Goal: Task Accomplishment & Management: Use online tool/utility

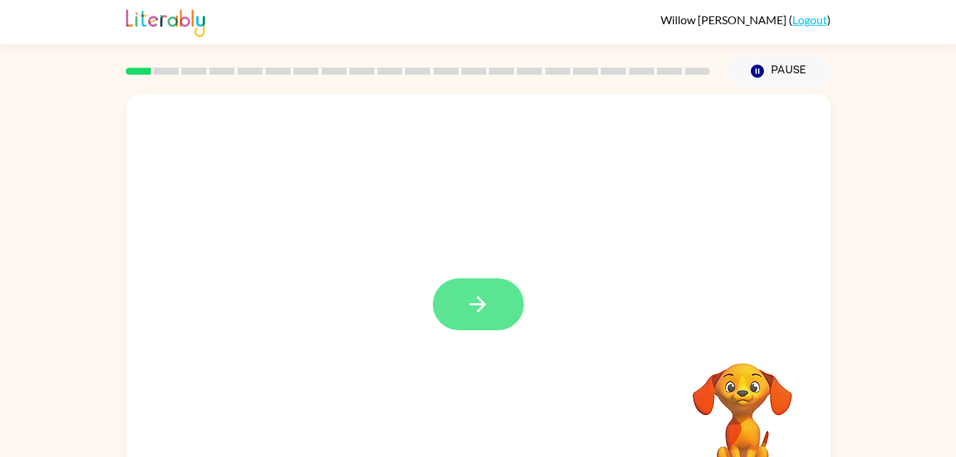
click at [495, 282] on button "button" at bounding box center [478, 304] width 91 height 52
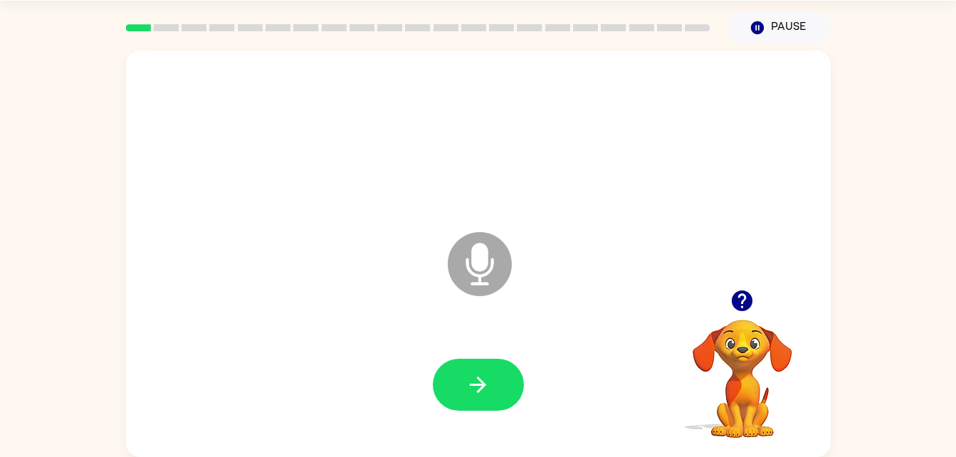
click at [482, 270] on icon "Microphone The Microphone is here when it is your turn to talk" at bounding box center [550, 281] width 213 height 107
click at [487, 389] on icon "button" at bounding box center [477, 384] width 25 height 25
click at [480, 255] on icon "Microphone The Microphone is here when it is your turn to talk" at bounding box center [550, 281] width 213 height 107
click at [492, 248] on icon at bounding box center [480, 264] width 64 height 64
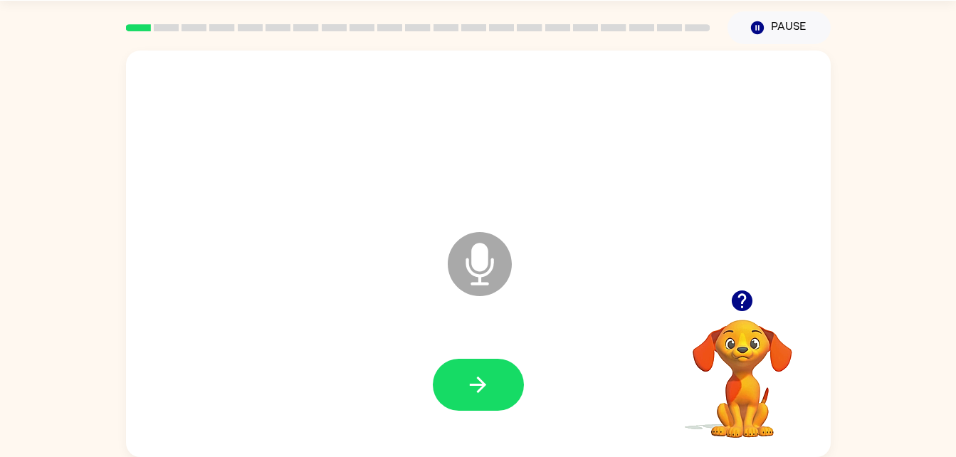
click at [480, 263] on icon "Microphone The Microphone is here when it is your turn to talk" at bounding box center [550, 281] width 213 height 107
drag, startPoint x: 482, startPoint y: 263, endPoint x: 774, endPoint y: 290, distance: 293.8
click at [758, 289] on div "Microphone The Microphone is here when it is your turn to talk Your browser mus…" at bounding box center [478, 254] width 705 height 406
click at [737, 300] on icon "button" at bounding box center [742, 300] width 21 height 21
click at [483, 269] on icon "Microphone The Microphone is here when it is your turn to talk" at bounding box center [550, 281] width 213 height 107
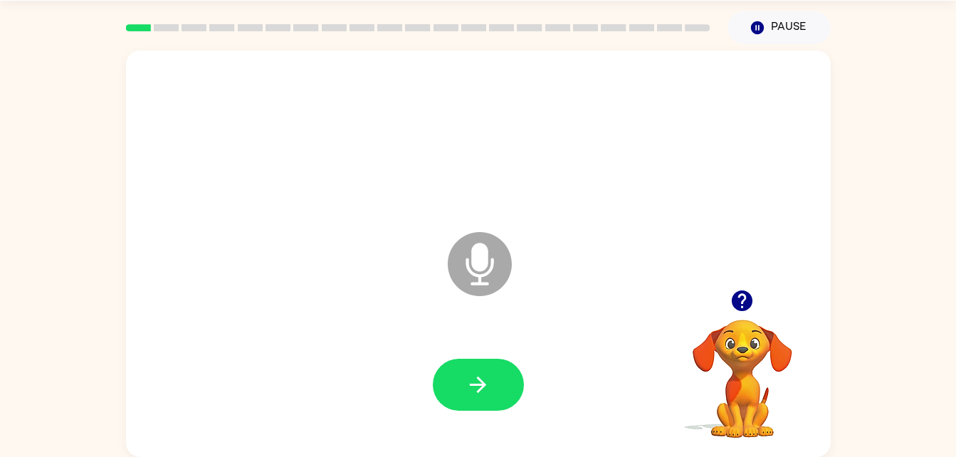
click at [483, 269] on icon "Microphone The Microphone is here when it is your turn to talk" at bounding box center [550, 281] width 213 height 107
click at [492, 381] on button "button" at bounding box center [478, 385] width 91 height 52
click at [500, 283] on icon at bounding box center [480, 264] width 64 height 64
click at [480, 257] on icon "Microphone The Microphone is here when it is your turn to talk" at bounding box center [550, 281] width 213 height 107
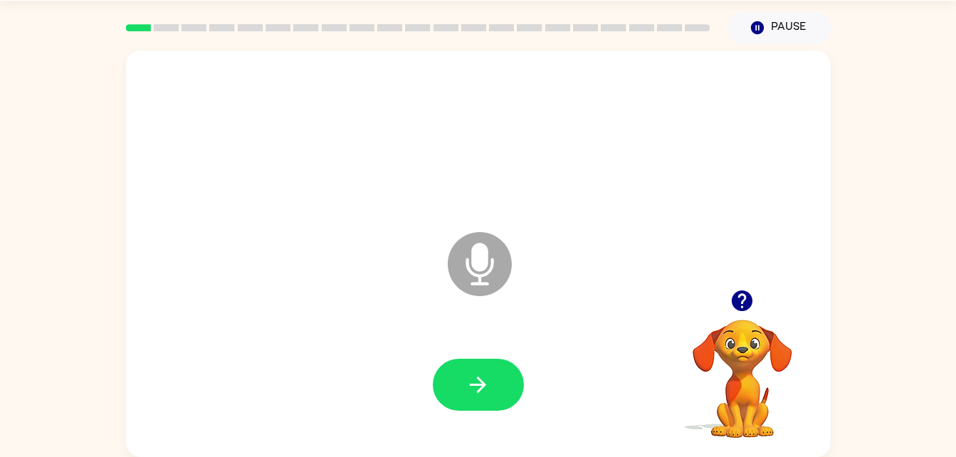
click at [480, 257] on icon "Microphone The Microphone is here when it is your turn to talk" at bounding box center [550, 281] width 213 height 107
click at [484, 270] on icon at bounding box center [480, 264] width 64 height 64
click at [492, 393] on button "button" at bounding box center [478, 385] width 91 height 52
click at [139, 294] on div "Microphone The Microphone is here when it is your turn to talk" at bounding box center [478, 254] width 705 height 406
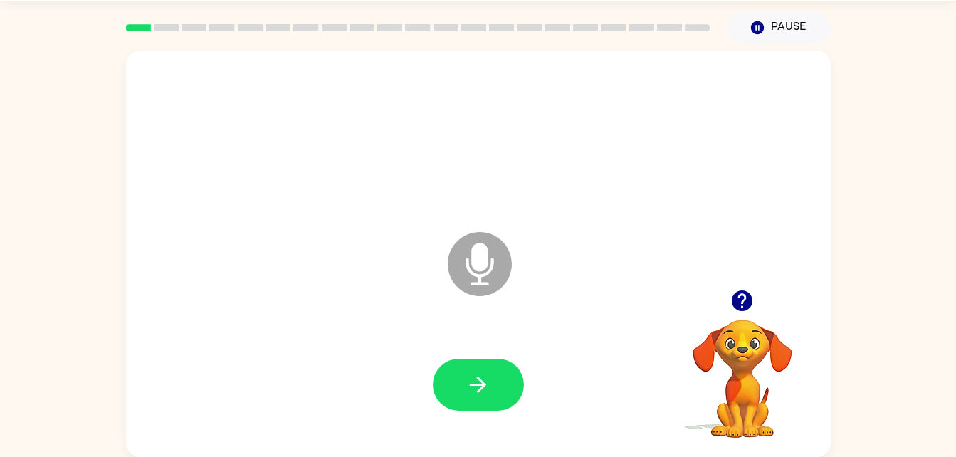
click at [472, 273] on icon "Microphone The Microphone is here when it is your turn to talk" at bounding box center [550, 281] width 213 height 107
click at [512, 386] on button "button" at bounding box center [478, 385] width 91 height 52
click at [744, 306] on icon "button" at bounding box center [742, 300] width 21 height 21
click at [487, 253] on icon "Microphone The Microphone is here when it is your turn to talk" at bounding box center [550, 281] width 213 height 107
click at [485, 368] on button "button" at bounding box center [478, 385] width 91 height 52
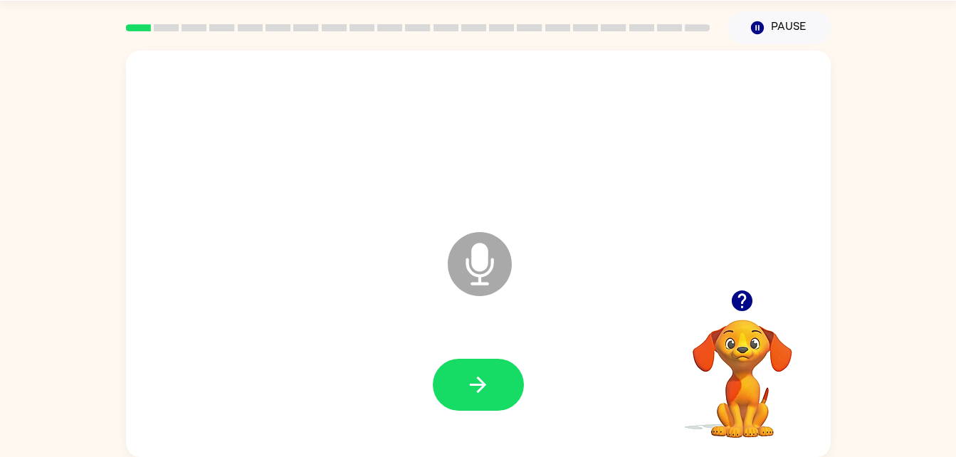
click at [485, 258] on icon "Microphone The Microphone is here when it is your turn to talk" at bounding box center [550, 281] width 213 height 107
click at [483, 381] on icon "button" at bounding box center [477, 384] width 25 height 25
click at [473, 275] on icon "Microphone The Microphone is here when it is your turn to talk" at bounding box center [550, 281] width 213 height 107
click at [487, 368] on button "button" at bounding box center [478, 385] width 91 height 52
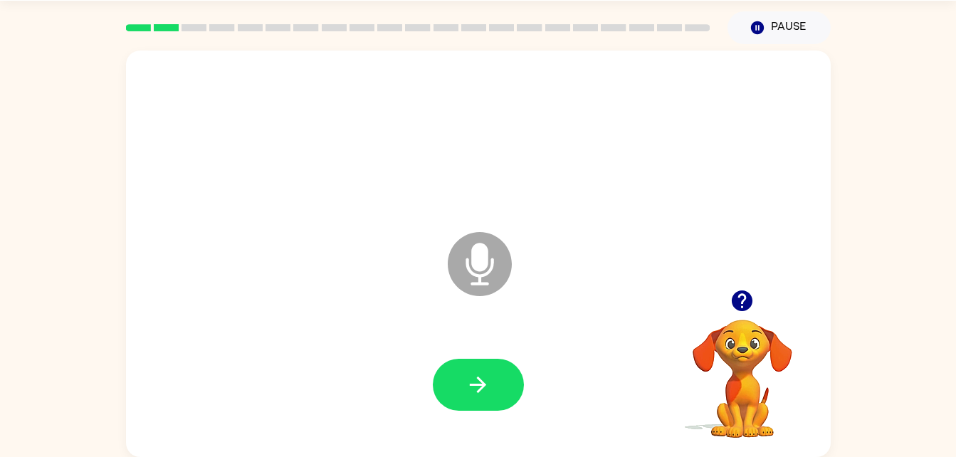
click at [737, 316] on button "button" at bounding box center [742, 301] width 36 height 36
click at [746, 331] on video "Your browser must support playing .mp4 files to use Literably. Please try using…" at bounding box center [742, 368] width 142 height 142
click at [737, 290] on icon "button" at bounding box center [741, 300] width 25 height 25
click at [748, 310] on icon "button" at bounding box center [741, 300] width 25 height 25
click at [487, 246] on icon at bounding box center [480, 264] width 64 height 64
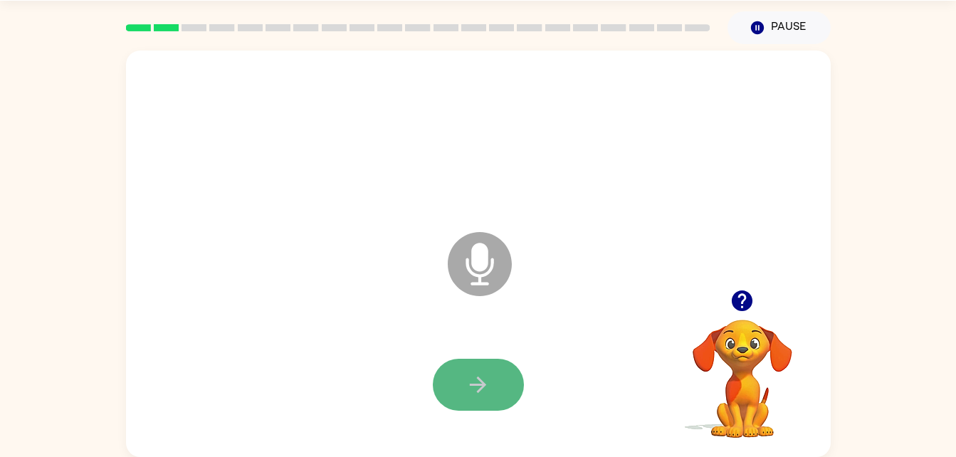
click at [510, 401] on button "button" at bounding box center [478, 385] width 91 height 52
click at [493, 253] on icon at bounding box center [480, 264] width 64 height 64
click at [490, 394] on icon "button" at bounding box center [477, 384] width 25 height 25
click at [483, 266] on icon "Microphone The Microphone is here when it is your turn to talk" at bounding box center [550, 281] width 213 height 107
click at [467, 381] on icon "button" at bounding box center [477, 384] width 25 height 25
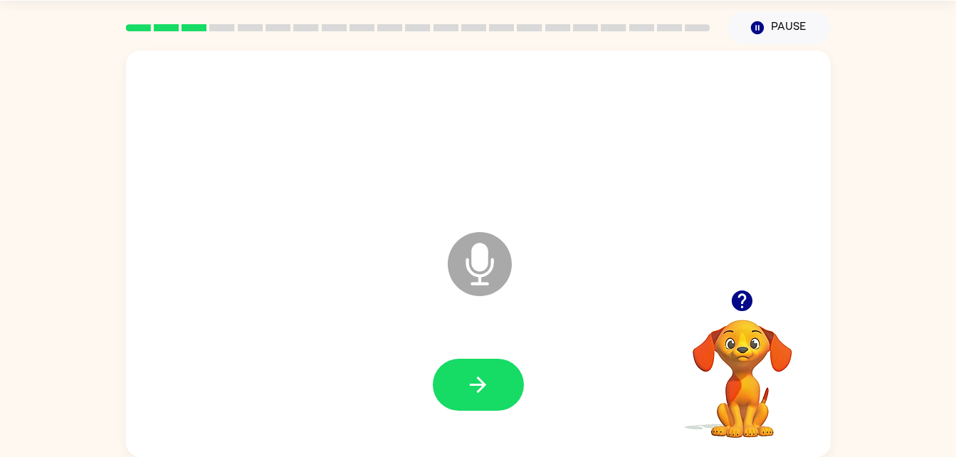
click at [478, 256] on icon "Microphone The Microphone is here when it is your turn to talk" at bounding box center [550, 281] width 213 height 107
click at [513, 407] on div at bounding box center [478, 385] width 91 height 52
click at [507, 396] on button "button" at bounding box center [478, 385] width 91 height 52
click at [478, 273] on icon at bounding box center [480, 264] width 64 height 64
click at [490, 391] on icon "button" at bounding box center [477, 384] width 25 height 25
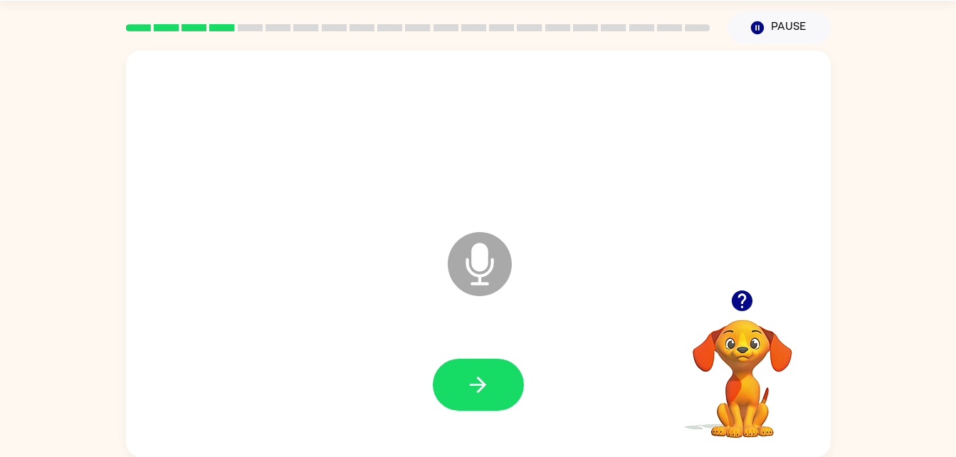
click at [486, 260] on icon "Microphone The Microphone is here when it is your turn to talk" at bounding box center [550, 281] width 213 height 107
click at [507, 399] on button "button" at bounding box center [478, 385] width 91 height 52
click at [493, 272] on icon at bounding box center [480, 264] width 64 height 64
click at [496, 391] on button "button" at bounding box center [478, 385] width 91 height 52
click at [482, 267] on icon "Microphone The Microphone is here when it is your turn to talk" at bounding box center [550, 281] width 213 height 107
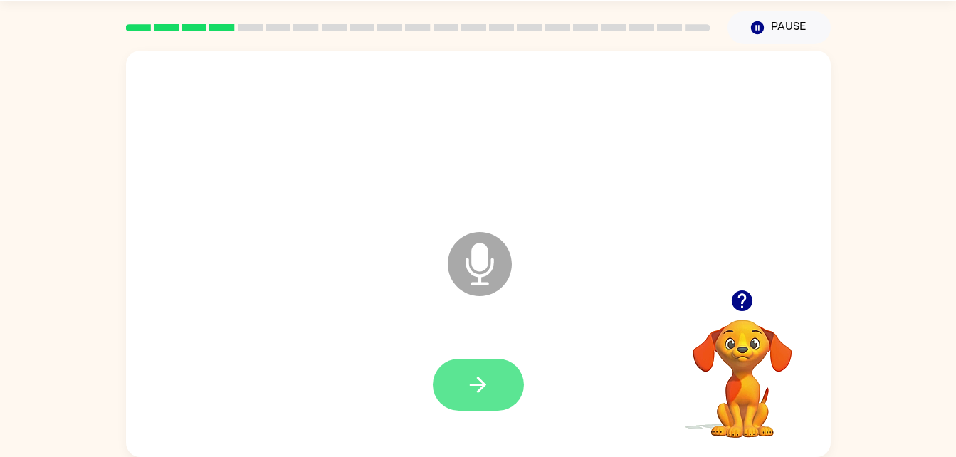
click at [459, 399] on button "button" at bounding box center [478, 385] width 91 height 52
click at [475, 265] on icon "Microphone The Microphone is here when it is your turn to talk" at bounding box center [550, 281] width 213 height 107
click at [490, 380] on icon "button" at bounding box center [477, 384] width 25 height 25
drag, startPoint x: 470, startPoint y: 264, endPoint x: 480, endPoint y: 332, distance: 69.0
click at [468, 309] on icon "Microphone The Microphone is here when it is your turn to talk" at bounding box center [550, 281] width 213 height 107
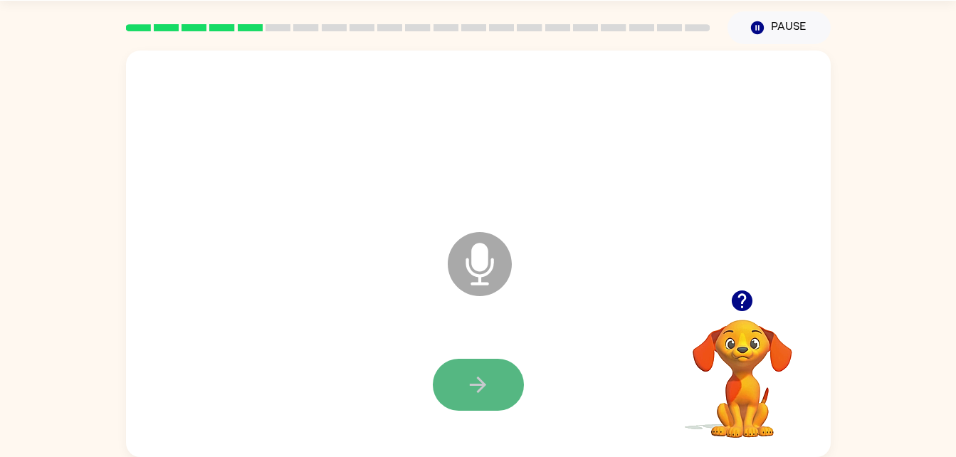
click at [492, 381] on button "button" at bounding box center [478, 385] width 91 height 52
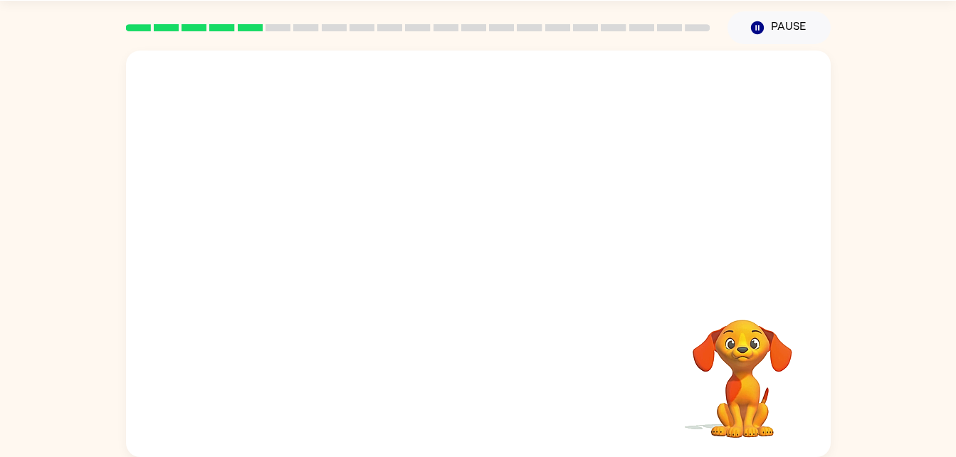
click at [880, 150] on div "Your browser must support playing .mp4 files to use Literably. Please try using…" at bounding box center [478, 250] width 956 height 413
click at [647, 315] on div at bounding box center [478, 254] width 705 height 406
click at [465, 333] on div at bounding box center [478, 385] width 676 height 117
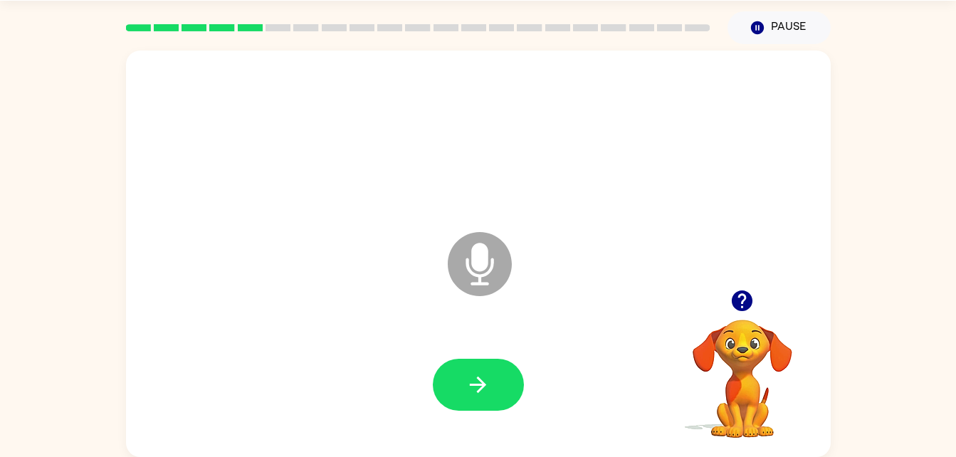
click at [468, 260] on icon "Microphone The Microphone is here when it is your turn to talk" at bounding box center [550, 281] width 213 height 107
click at [478, 342] on div at bounding box center [478, 385] width 676 height 117
click at [477, 375] on icon "button" at bounding box center [477, 384] width 25 height 25
drag, startPoint x: 949, startPoint y: 216, endPoint x: 969, endPoint y: 492, distance: 276.1
click at [955, 456] on html "Willow [PERSON_NAME] ( Logout ) Pause Pause Microphone The Microphone is here w…" at bounding box center [478, 207] width 956 height 500
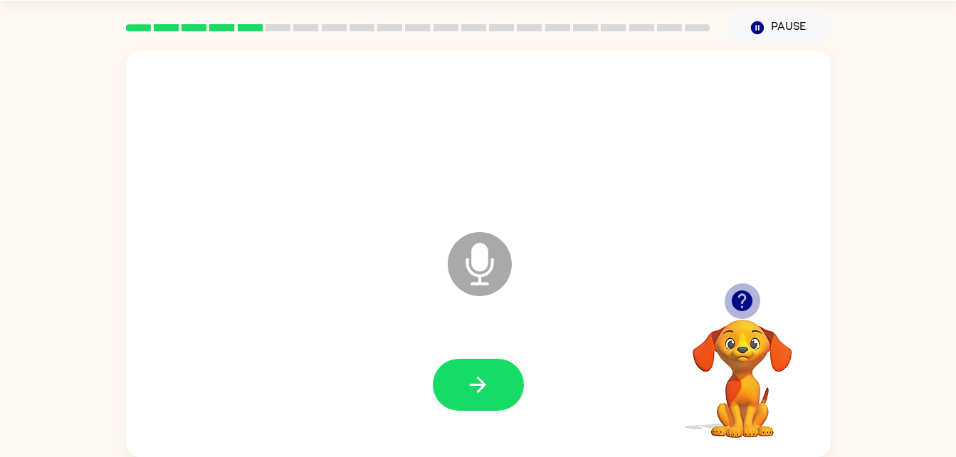
click at [745, 299] on icon "button" at bounding box center [741, 300] width 25 height 25
click at [574, 311] on icon "Microphone The Microphone is here when it is your turn to talk" at bounding box center [550, 281] width 213 height 107
click at [731, 300] on icon "button" at bounding box center [741, 300] width 25 height 25
click at [752, 36] on button "Pause Pause" at bounding box center [778, 27] width 103 height 33
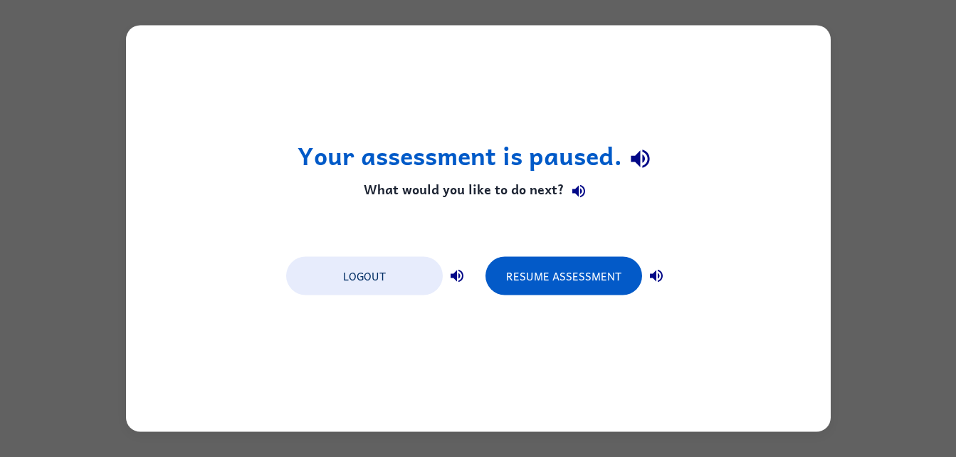
scroll to position [0, 0]
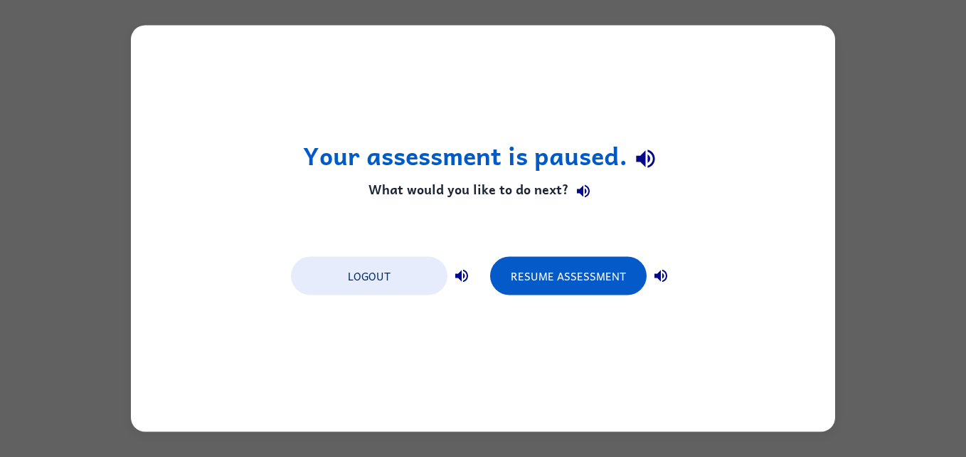
click at [828, 78] on div "Your assessment is paused. What would you like to do next? Logout Resume Assess…" at bounding box center [483, 229] width 705 height 406
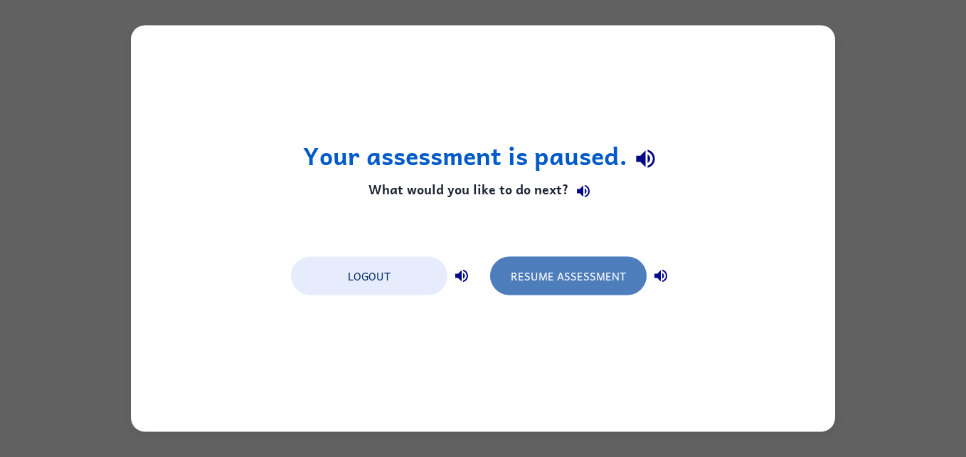
click at [626, 266] on button "Resume Assessment" at bounding box center [568, 276] width 157 height 38
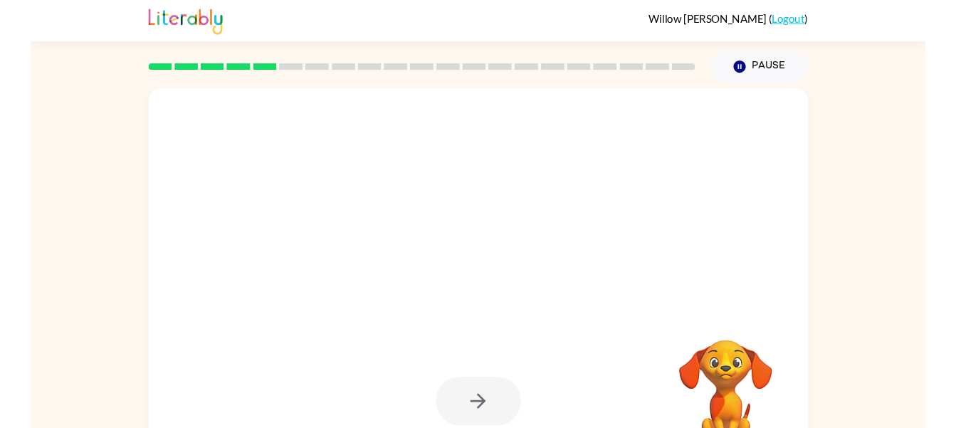
scroll to position [43, 0]
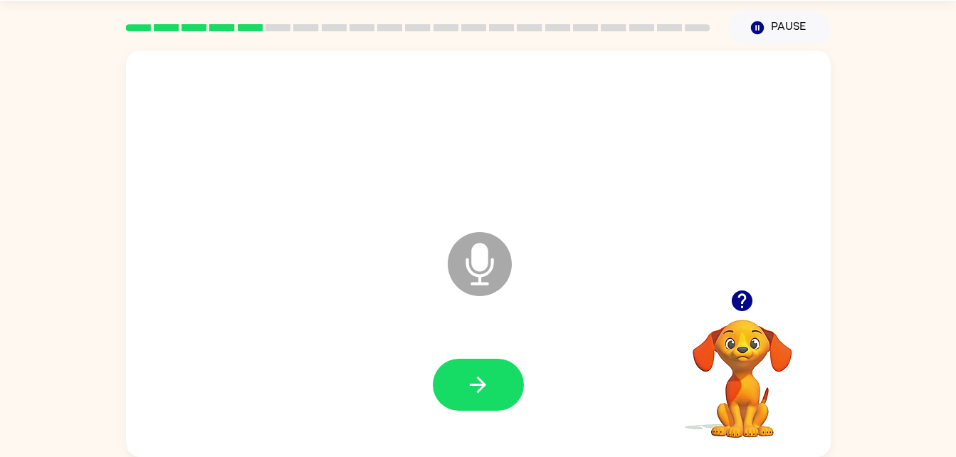
click at [889, 152] on div "Microphone The Microphone is here when it is your turn to talk Your browser mus…" at bounding box center [478, 250] width 956 height 413
click at [744, 300] on icon "button" at bounding box center [741, 300] width 25 height 25
click at [744, 300] on video "Your browser must support playing .mp4 files to use Literably. Please try using…" at bounding box center [742, 368] width 142 height 142
click at [478, 267] on icon "Microphone The Microphone is here when it is your turn to talk" at bounding box center [550, 281] width 213 height 107
click at [491, 382] on button "button" at bounding box center [478, 385] width 91 height 52
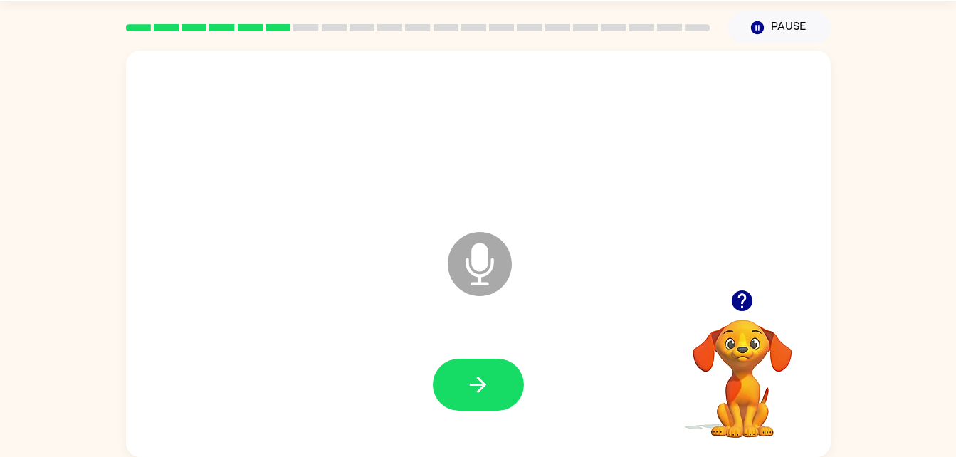
click at [483, 268] on icon "Microphone The Microphone is here when it is your turn to talk" at bounding box center [550, 281] width 213 height 107
click at [505, 397] on button "button" at bounding box center [478, 385] width 91 height 52
click at [733, 302] on icon "button" at bounding box center [742, 300] width 21 height 21
click at [499, 271] on icon at bounding box center [480, 264] width 64 height 64
click at [495, 389] on button "button" at bounding box center [478, 385] width 91 height 52
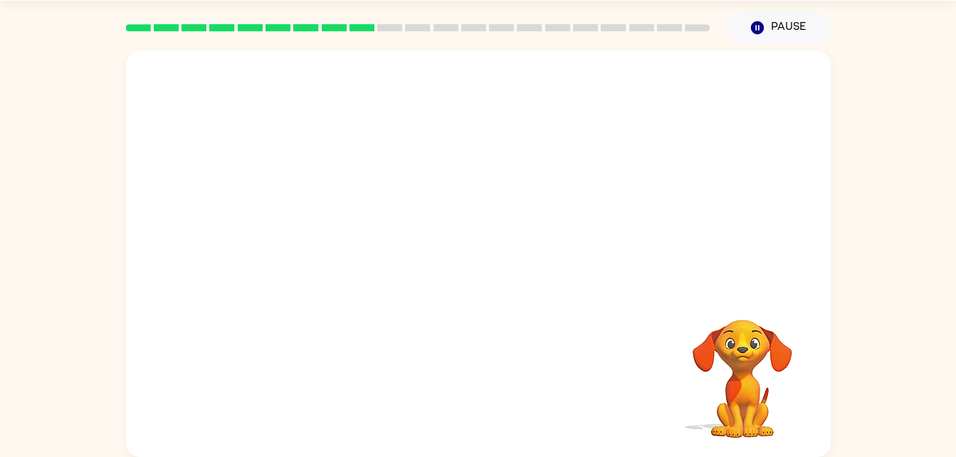
click at [457, 348] on div at bounding box center [478, 385] width 676 height 117
click at [894, 338] on div "Your browser must support playing .mp4 files to use Literably. Please try using…" at bounding box center [478, 250] width 956 height 413
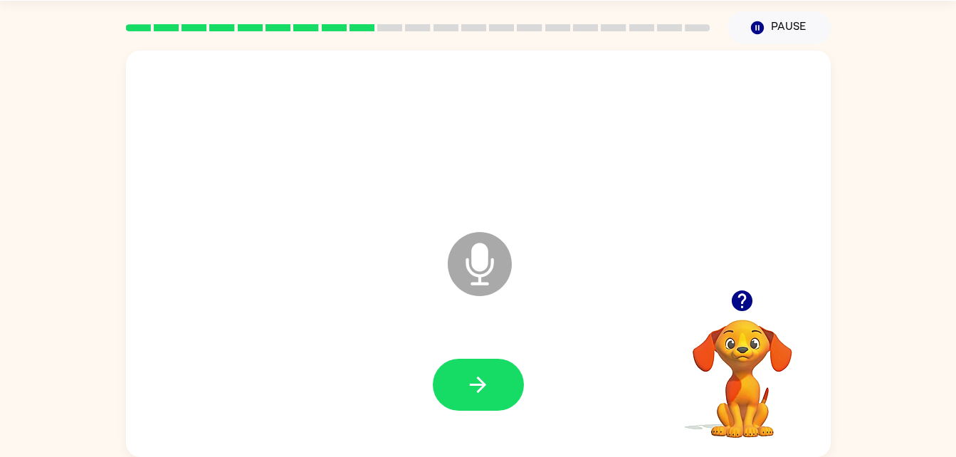
click at [478, 252] on icon "Microphone The Microphone is here when it is your turn to talk" at bounding box center [550, 281] width 213 height 107
click at [485, 365] on button "button" at bounding box center [478, 385] width 91 height 52
click at [486, 273] on icon "Microphone The Microphone is here when it is your turn to talk" at bounding box center [550, 281] width 213 height 107
click at [484, 376] on icon "button" at bounding box center [477, 384] width 25 height 25
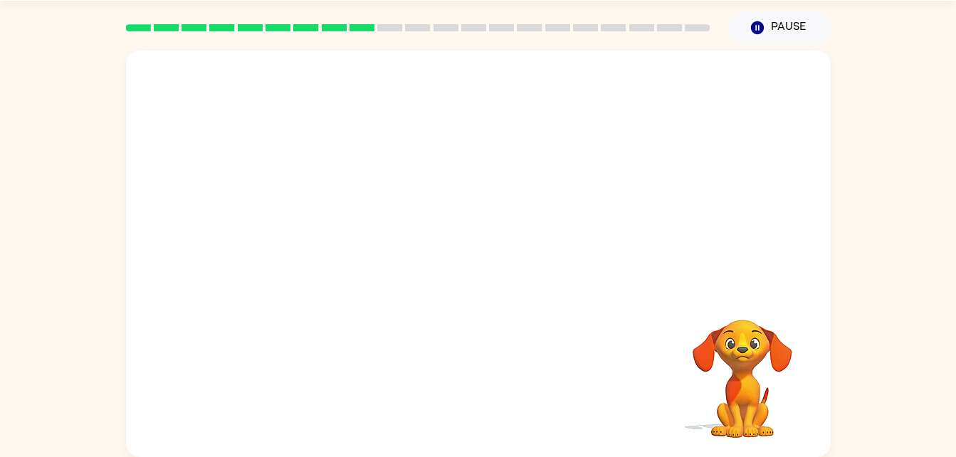
click at [774, 369] on video "Your browser must support playing .mp4 files to use Literably. Please try using…" at bounding box center [742, 368] width 142 height 142
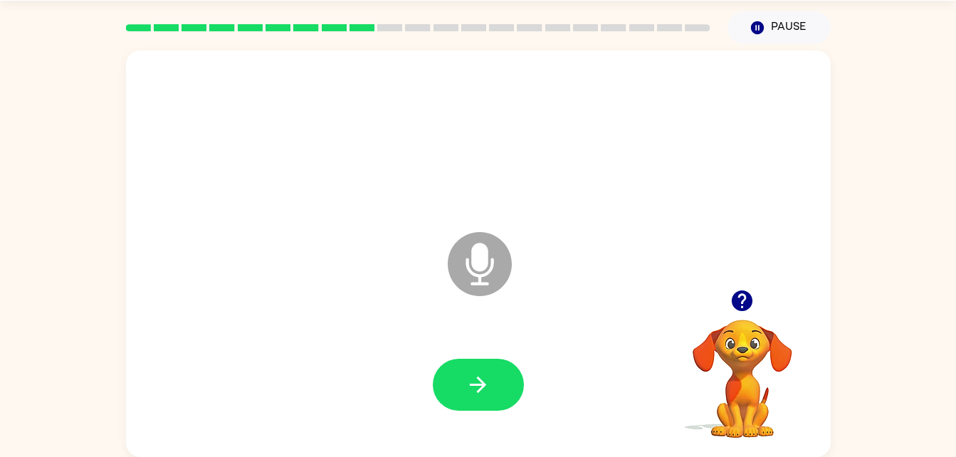
click at [473, 272] on icon at bounding box center [480, 264] width 64 height 64
click at [475, 370] on button "button" at bounding box center [478, 385] width 91 height 52
click at [479, 256] on icon "Microphone The Microphone is here when it is your turn to talk" at bounding box center [550, 281] width 213 height 107
click at [497, 381] on button "button" at bounding box center [478, 385] width 91 height 52
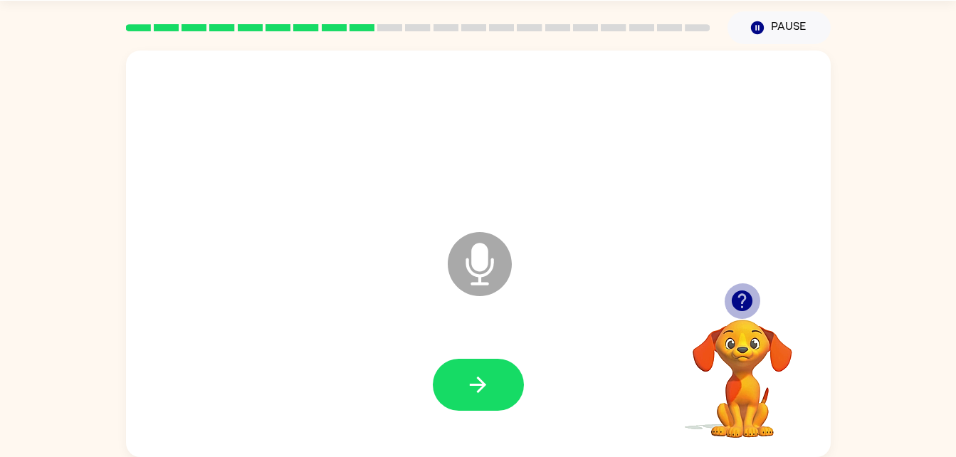
click at [735, 302] on icon "button" at bounding box center [742, 300] width 21 height 21
click at [736, 305] on icon "button" at bounding box center [742, 300] width 21 height 21
click at [479, 270] on icon "Microphone The Microphone is here when it is your turn to talk" at bounding box center [550, 281] width 213 height 107
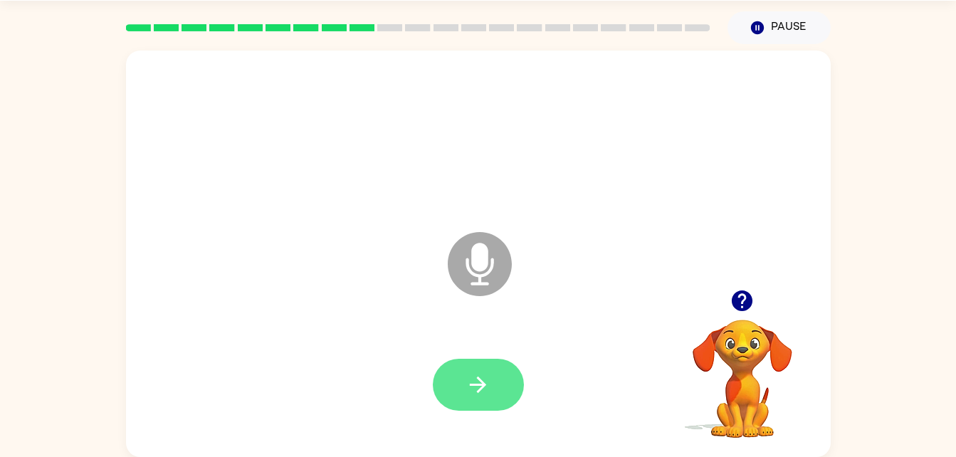
click at [497, 382] on button "button" at bounding box center [478, 385] width 91 height 52
click at [487, 258] on icon "Microphone The Microphone is here when it is your turn to talk" at bounding box center [550, 281] width 213 height 107
click at [465, 393] on icon "button" at bounding box center [477, 384] width 25 height 25
click at [486, 270] on icon at bounding box center [480, 264] width 64 height 64
click at [488, 366] on button "button" at bounding box center [478, 385] width 91 height 52
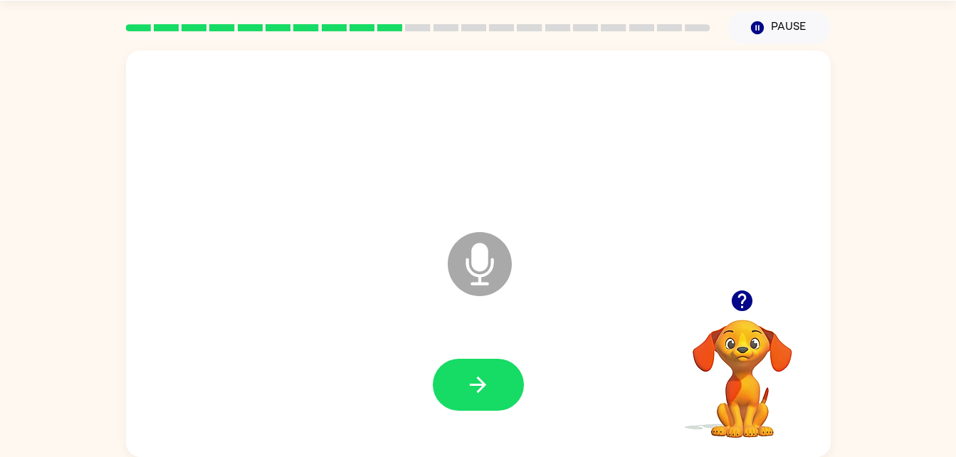
click at [493, 273] on icon at bounding box center [480, 264] width 64 height 64
click at [498, 398] on button "button" at bounding box center [478, 385] width 91 height 52
click at [485, 272] on icon at bounding box center [480, 264] width 64 height 64
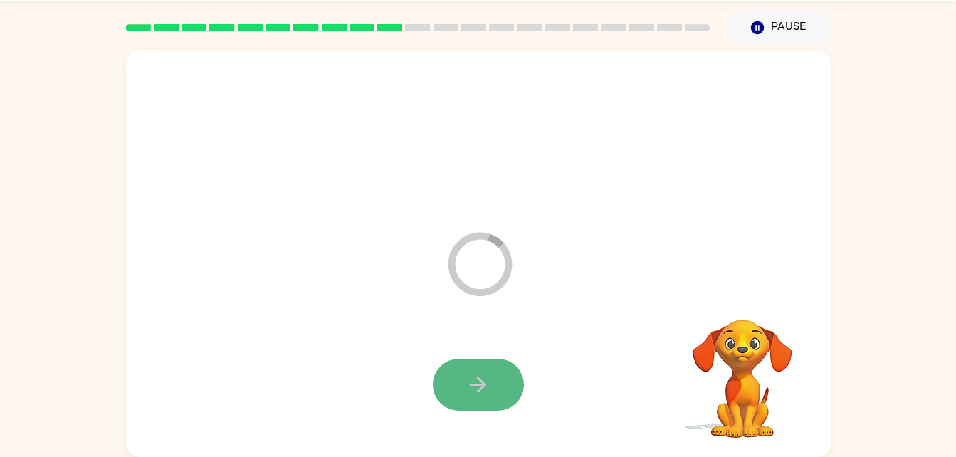
click at [509, 381] on button "button" at bounding box center [478, 385] width 91 height 52
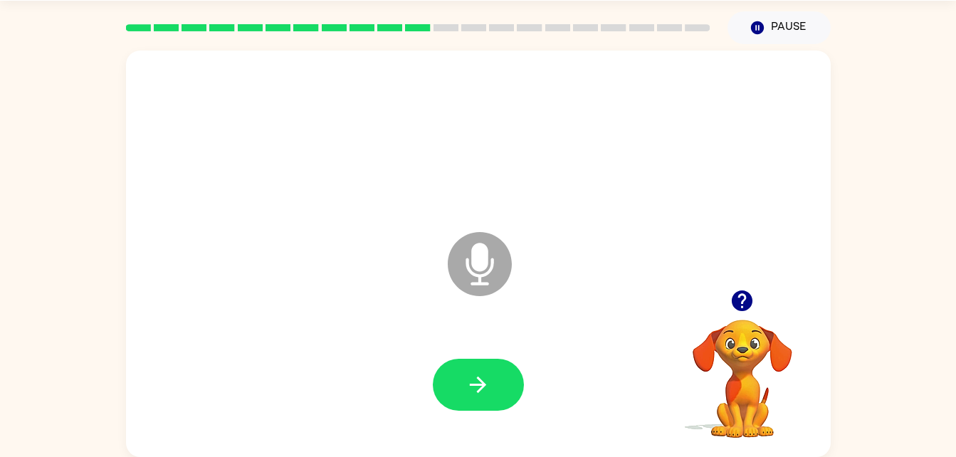
drag, startPoint x: 488, startPoint y: 258, endPoint x: 492, endPoint y: 266, distance: 9.5
click at [492, 266] on icon "Microphone The Microphone is here when it is your turn to talk" at bounding box center [550, 281] width 213 height 107
click at [498, 280] on icon at bounding box center [480, 264] width 64 height 64
click at [483, 391] on icon "button" at bounding box center [477, 384] width 25 height 25
click at [735, 308] on icon "button" at bounding box center [742, 300] width 21 height 21
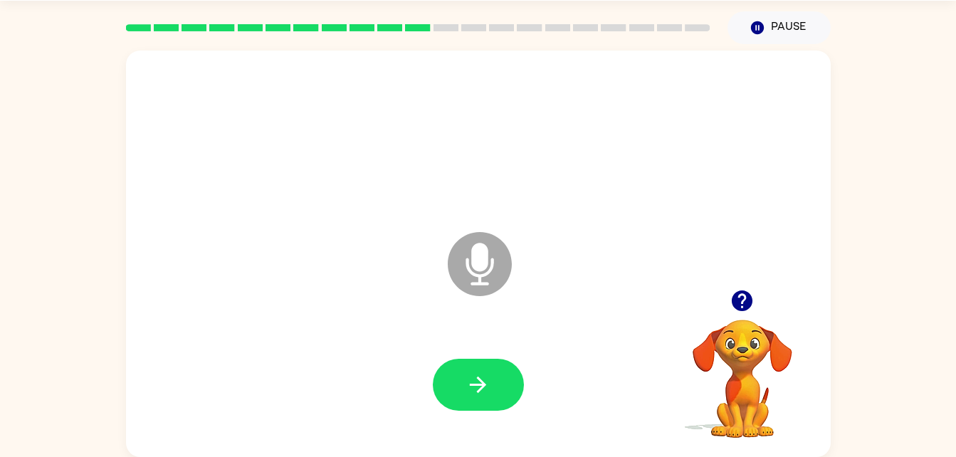
click at [505, 277] on icon at bounding box center [480, 264] width 64 height 64
click at [495, 370] on button "button" at bounding box center [478, 385] width 91 height 52
click at [503, 283] on icon at bounding box center [480, 264] width 64 height 64
click at [493, 385] on button "button" at bounding box center [478, 385] width 91 height 52
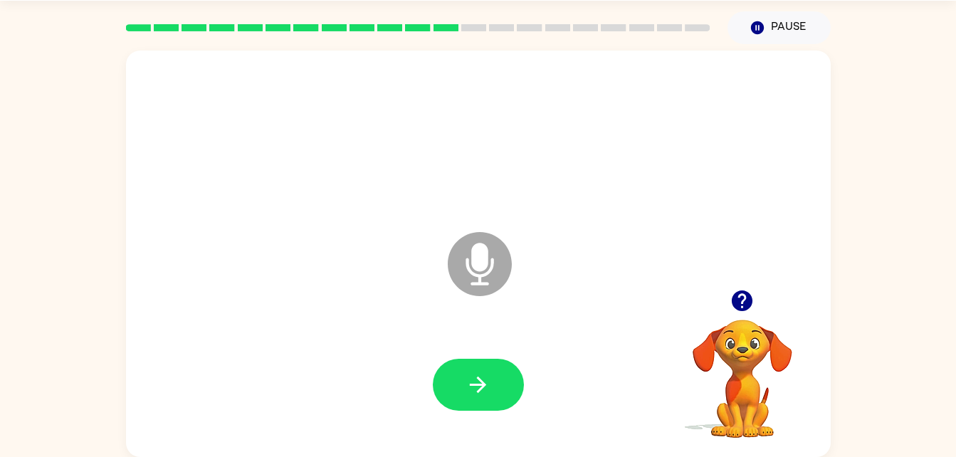
click at [491, 279] on icon at bounding box center [480, 264] width 64 height 64
click at [469, 415] on div at bounding box center [478, 385] width 676 height 117
click at [473, 404] on button "button" at bounding box center [478, 385] width 91 height 52
click at [492, 270] on icon at bounding box center [480, 264] width 64 height 64
click at [488, 396] on icon "button" at bounding box center [477, 384] width 25 height 25
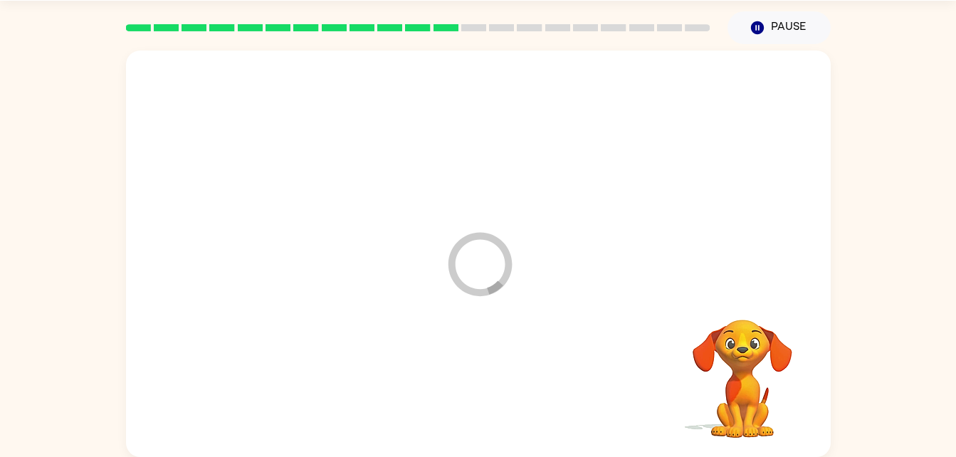
click at [488, 396] on div at bounding box center [478, 385] width 676 height 117
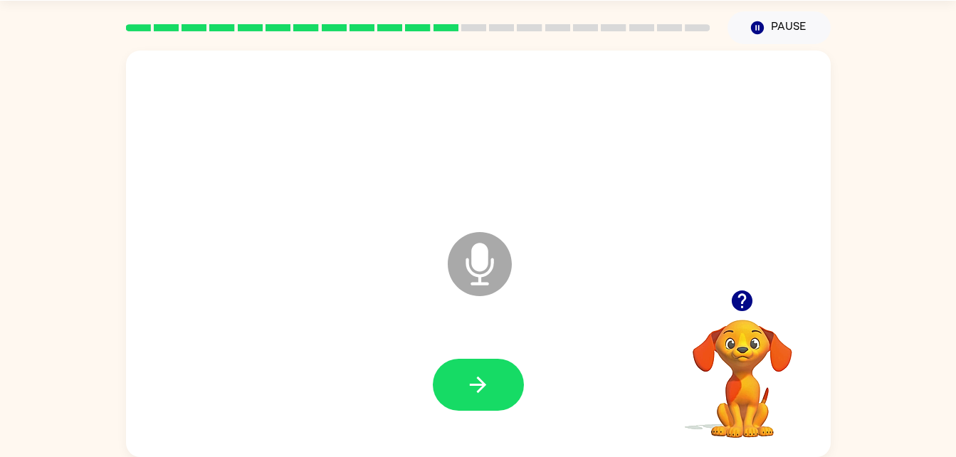
click at [492, 264] on icon "Microphone The Microphone is here when it is your turn to talk" at bounding box center [550, 281] width 213 height 107
click at [503, 381] on button "button" at bounding box center [478, 385] width 91 height 52
click at [470, 278] on icon at bounding box center [480, 264] width 64 height 64
click at [492, 397] on button "button" at bounding box center [478, 385] width 91 height 52
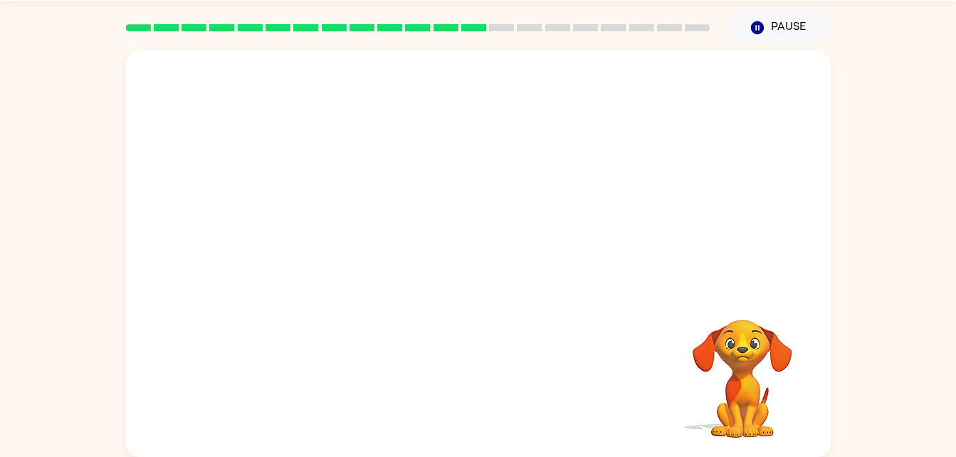
click at [482, 391] on div at bounding box center [478, 385] width 676 height 117
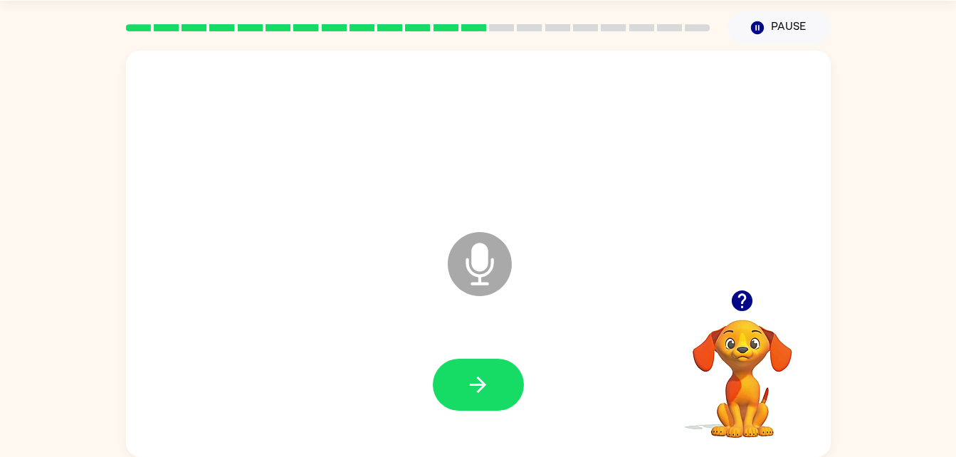
click at [487, 263] on icon "Microphone The Microphone is here when it is your turn to talk" at bounding box center [550, 281] width 213 height 107
click at [515, 385] on button "button" at bounding box center [478, 385] width 91 height 52
click at [487, 278] on icon at bounding box center [480, 264] width 64 height 64
click at [497, 374] on button "button" at bounding box center [478, 385] width 91 height 52
click at [494, 279] on icon at bounding box center [480, 264] width 64 height 64
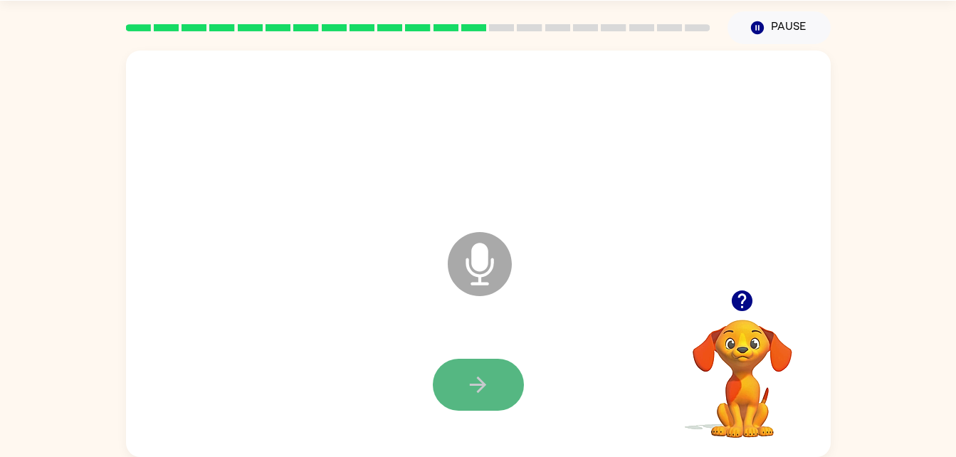
click at [502, 376] on button "button" at bounding box center [478, 385] width 91 height 52
click at [477, 265] on icon "Microphone The Microphone is here when it is your turn to talk" at bounding box center [550, 281] width 213 height 107
click at [507, 403] on button "button" at bounding box center [478, 385] width 91 height 52
click at [479, 285] on icon at bounding box center [480, 264] width 64 height 64
click at [488, 376] on icon "button" at bounding box center [477, 384] width 25 height 25
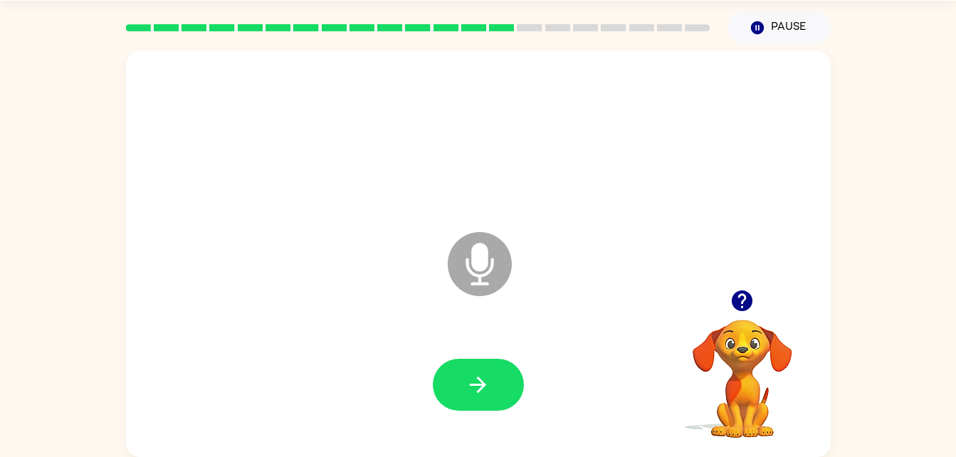
click at [496, 283] on icon at bounding box center [480, 264] width 64 height 64
click at [496, 378] on button "button" at bounding box center [478, 385] width 91 height 52
click at [490, 276] on icon at bounding box center [480, 264] width 64 height 64
click at [487, 390] on icon "button" at bounding box center [477, 384] width 25 height 25
click at [478, 278] on icon "Microphone The Microphone is here when it is your turn to talk" at bounding box center [550, 281] width 213 height 107
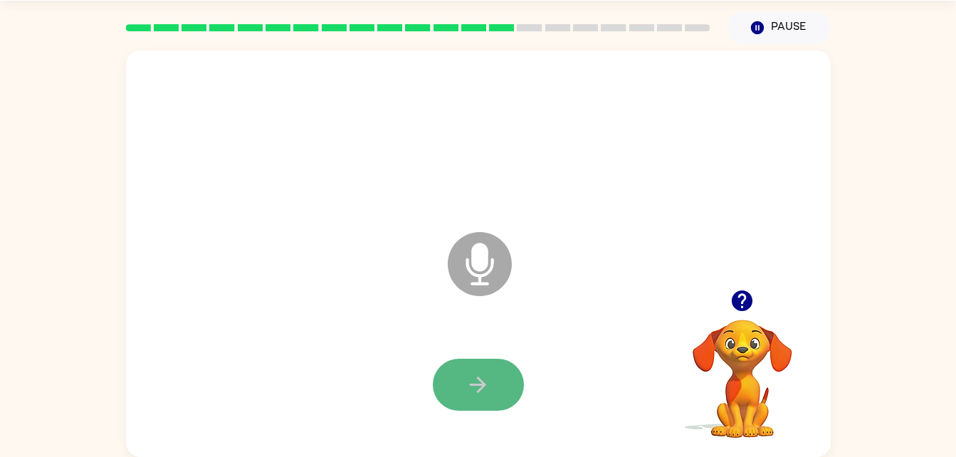
click at [500, 389] on button "button" at bounding box center [478, 385] width 91 height 52
click at [733, 300] on icon "button" at bounding box center [742, 300] width 21 height 21
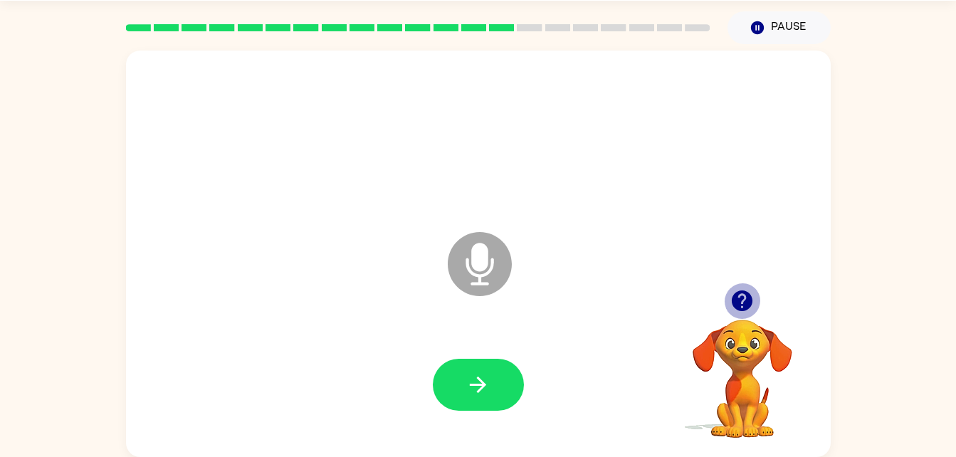
click at [757, 305] on button "button" at bounding box center [742, 301] width 36 height 36
click at [487, 282] on icon at bounding box center [480, 264] width 64 height 64
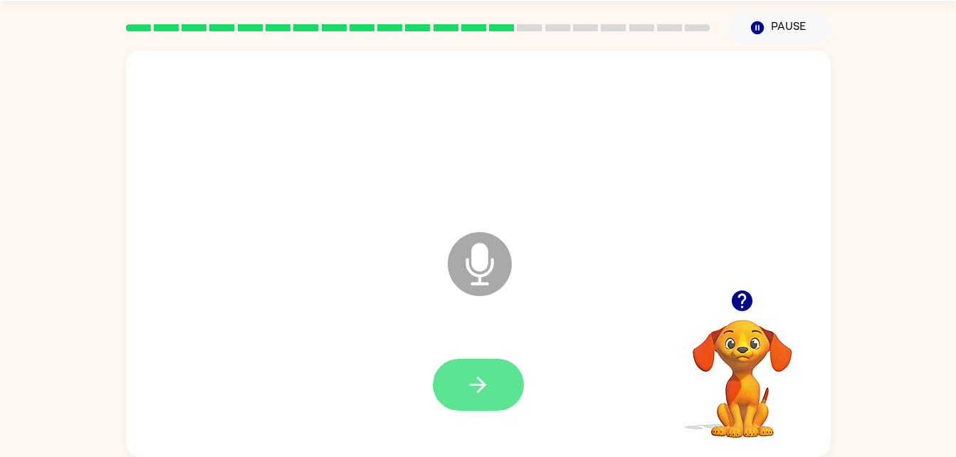
click at [512, 405] on button "button" at bounding box center [478, 385] width 91 height 52
click at [501, 280] on icon at bounding box center [480, 264] width 64 height 64
click at [483, 395] on icon "button" at bounding box center [477, 384] width 25 height 25
click at [480, 255] on icon "Microphone The Microphone is here when it is your turn to talk" at bounding box center [550, 281] width 213 height 107
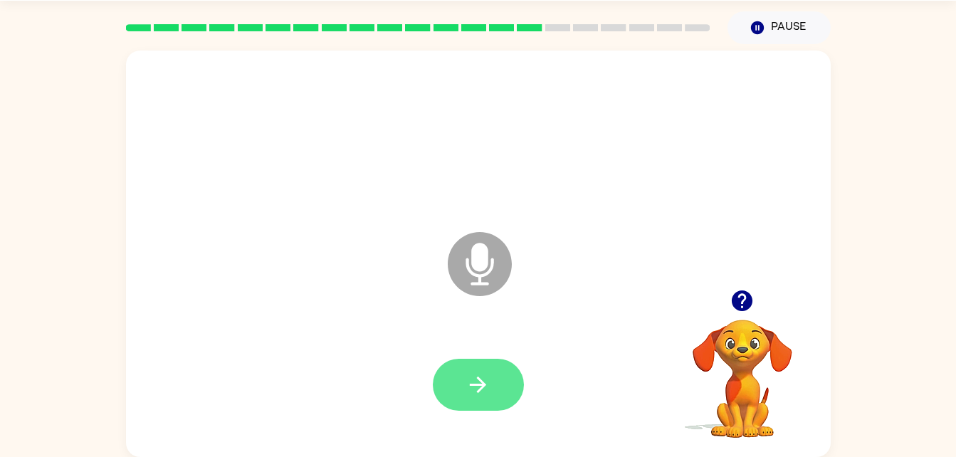
click at [497, 367] on button "button" at bounding box center [478, 385] width 91 height 52
click at [494, 253] on icon at bounding box center [480, 264] width 64 height 64
click at [495, 371] on button "button" at bounding box center [478, 385] width 91 height 52
click at [500, 278] on icon at bounding box center [480, 264] width 64 height 64
click at [502, 371] on button "button" at bounding box center [478, 385] width 91 height 52
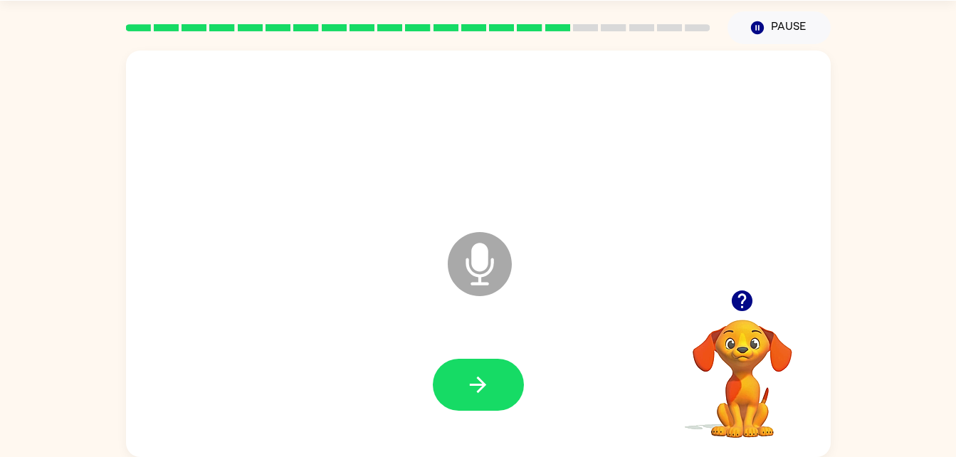
click at [497, 255] on icon at bounding box center [480, 264] width 64 height 64
click at [477, 390] on icon "button" at bounding box center [477, 384] width 25 height 25
drag, startPoint x: 490, startPoint y: 257, endPoint x: 497, endPoint y: 388, distance: 131.1
click at [497, 388] on button "button" at bounding box center [478, 385] width 91 height 52
click at [492, 247] on icon at bounding box center [480, 264] width 64 height 64
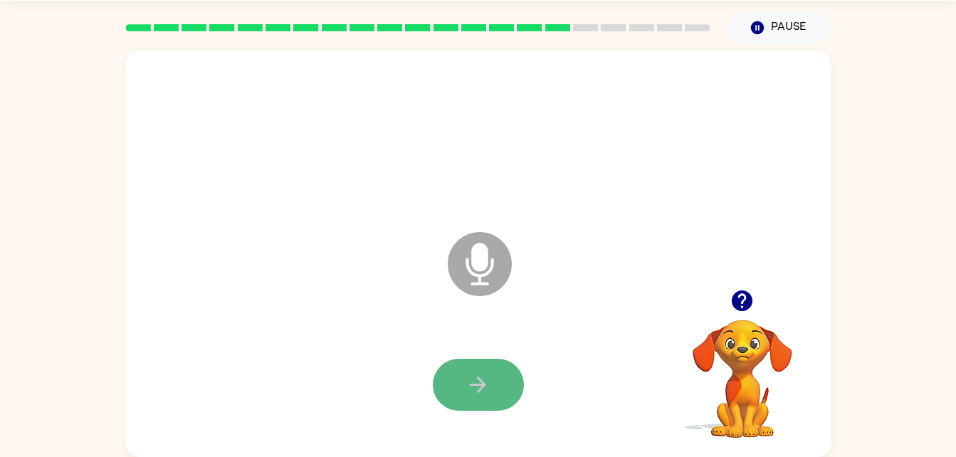
click at [495, 398] on button "button" at bounding box center [478, 385] width 91 height 52
click at [489, 281] on icon at bounding box center [480, 264] width 64 height 64
click at [472, 390] on icon "button" at bounding box center [477, 384] width 25 height 25
click at [487, 262] on icon "Microphone The Microphone is here when it is your turn to talk" at bounding box center [550, 281] width 213 height 107
click at [486, 380] on icon "button" at bounding box center [477, 384] width 25 height 25
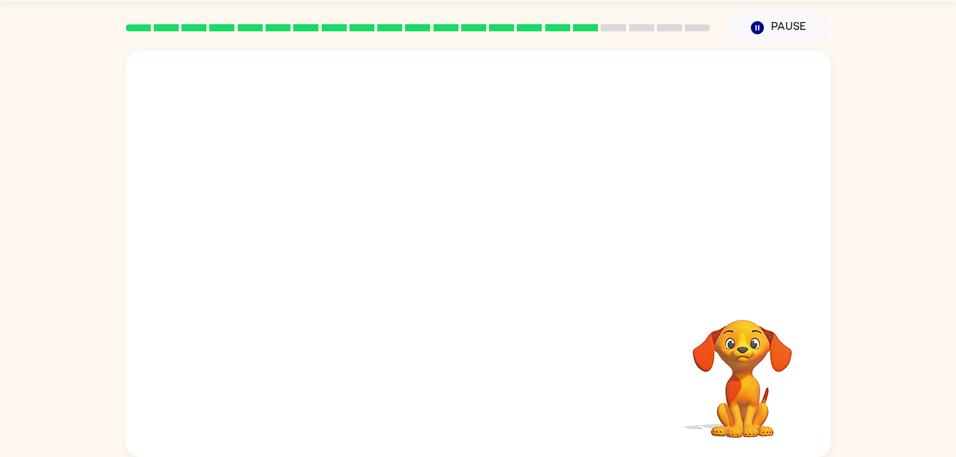
click at [504, 17] on div at bounding box center [417, 28] width 601 height 50
click at [486, 91] on div at bounding box center [478, 137] width 676 height 117
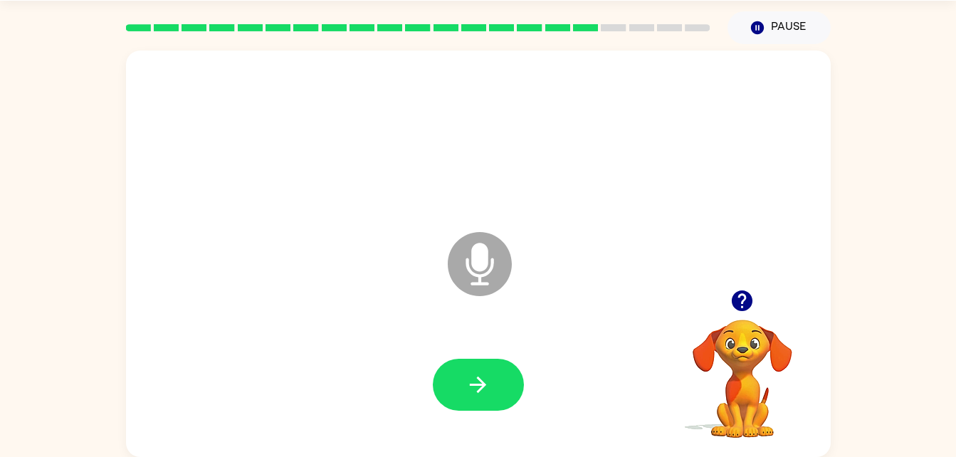
click at [486, 91] on div at bounding box center [478, 137] width 676 height 117
click at [484, 257] on icon "Microphone The Microphone is here when it is your turn to talk" at bounding box center [550, 281] width 213 height 107
click at [490, 386] on button "button" at bounding box center [478, 385] width 91 height 52
click at [495, 262] on icon at bounding box center [480, 264] width 64 height 64
click at [485, 374] on icon "button" at bounding box center [477, 384] width 25 height 25
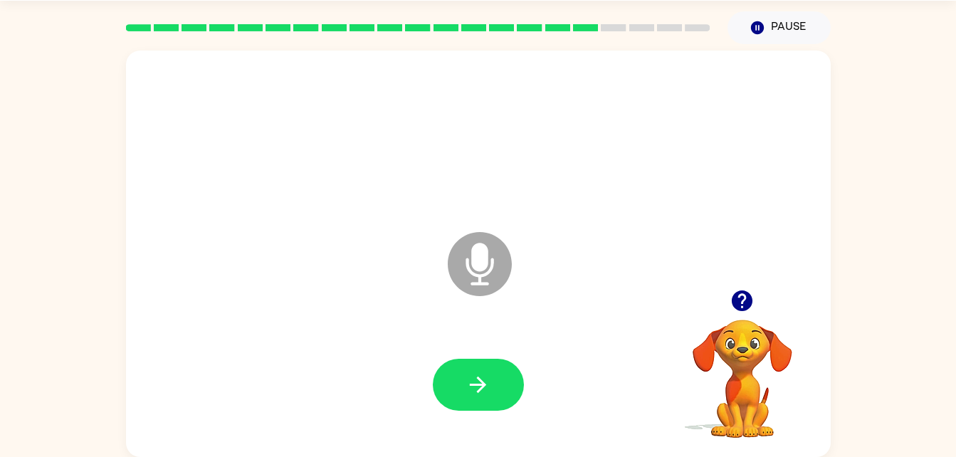
click at [485, 273] on icon at bounding box center [480, 264] width 64 height 64
click at [497, 405] on button "button" at bounding box center [478, 385] width 91 height 52
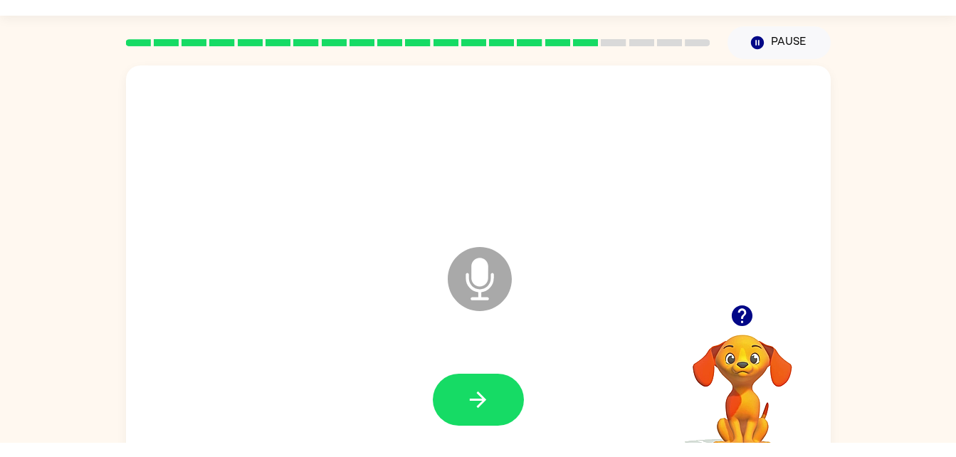
scroll to position [0, 0]
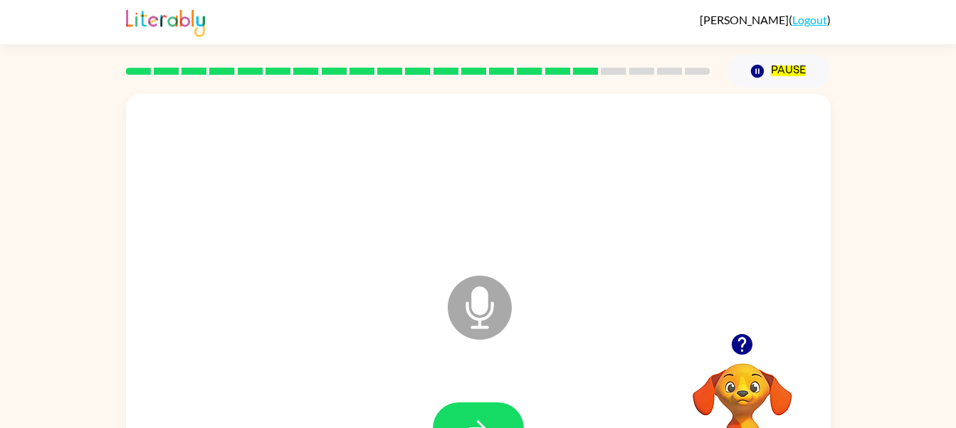
click at [655, 46] on div at bounding box center [417, 71] width 601 height 50
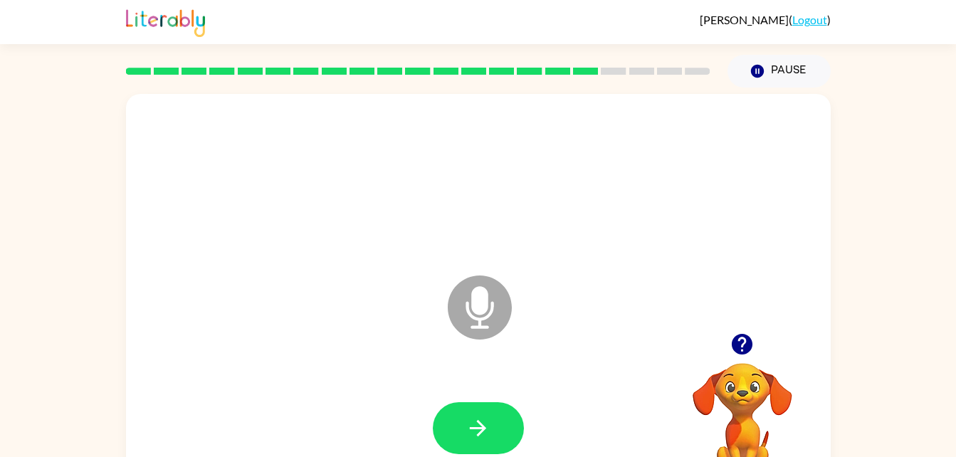
scroll to position [43, 0]
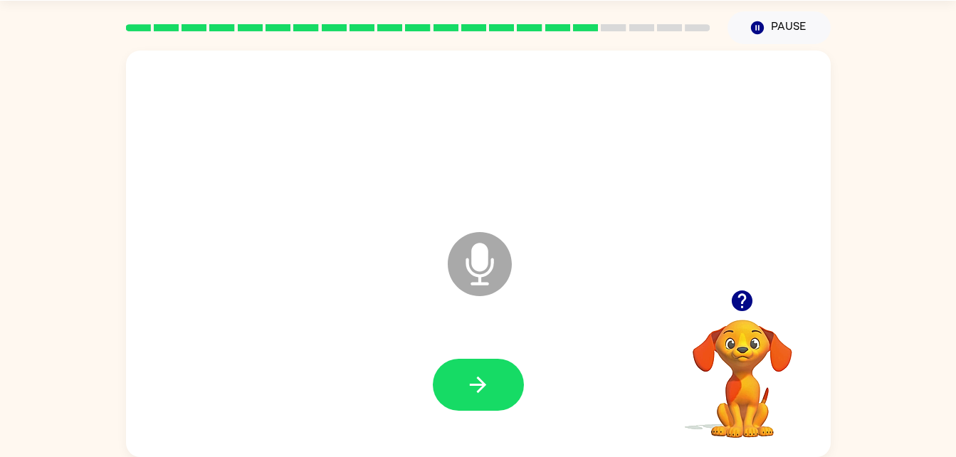
click at [742, 322] on video "Your browser must support playing .mp4 files to use Literably. Please try using…" at bounding box center [742, 368] width 142 height 142
click at [741, 350] on video "Your browser must support playing .mp4 files to use Literably. Please try using…" at bounding box center [742, 368] width 142 height 142
click at [742, 304] on icon "button" at bounding box center [741, 300] width 25 height 25
click at [501, 317] on icon "Microphone The Microphone is here when it is your turn to talk" at bounding box center [550, 281] width 213 height 107
click at [507, 381] on button "button" at bounding box center [478, 385] width 91 height 52
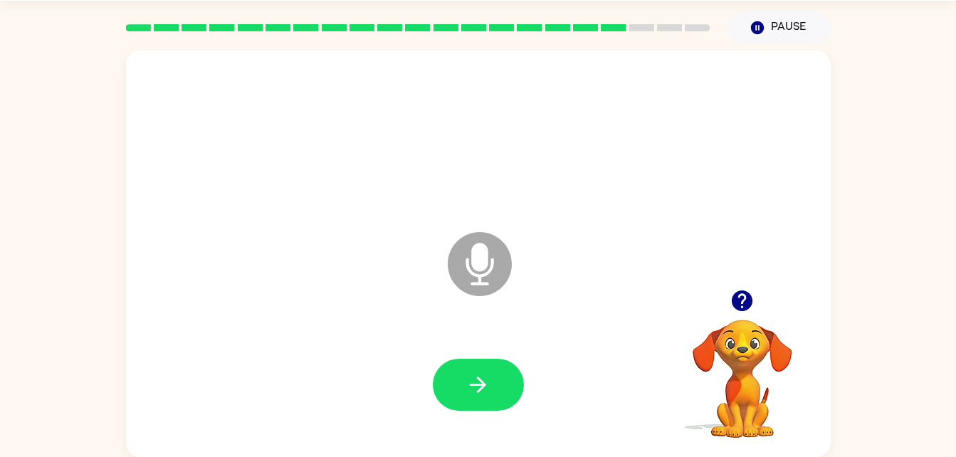
click at [505, 294] on icon "Microphone The Microphone is here when it is your turn to talk" at bounding box center [550, 281] width 213 height 107
click at [497, 411] on div at bounding box center [478, 385] width 676 height 117
click at [497, 403] on button "button" at bounding box center [478, 385] width 91 height 52
click at [483, 264] on icon "Microphone The Microphone is here when it is your turn to talk" at bounding box center [550, 281] width 213 height 107
click at [492, 389] on button "button" at bounding box center [478, 385] width 91 height 52
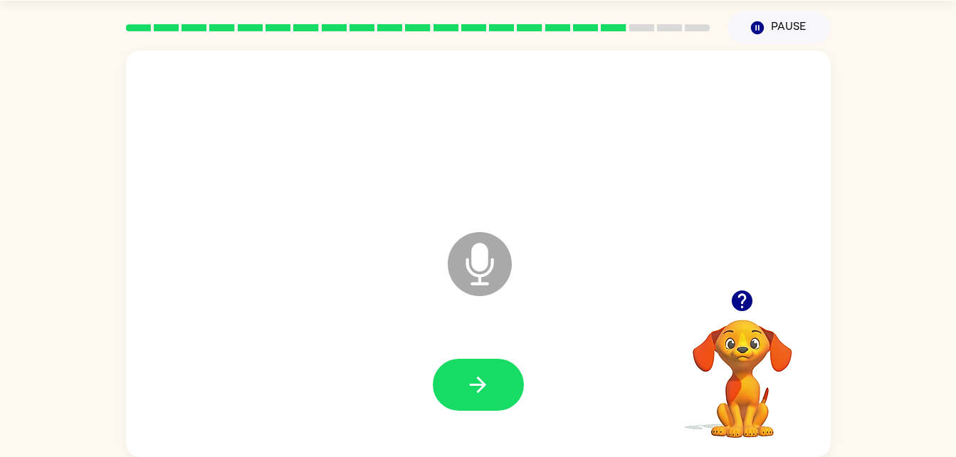
click at [496, 288] on icon at bounding box center [480, 264] width 64 height 64
click at [499, 401] on button "button" at bounding box center [478, 385] width 91 height 52
click at [491, 273] on icon at bounding box center [480, 264] width 64 height 64
click at [495, 386] on button "button" at bounding box center [478, 385] width 91 height 52
click at [487, 268] on icon at bounding box center [480, 264] width 64 height 64
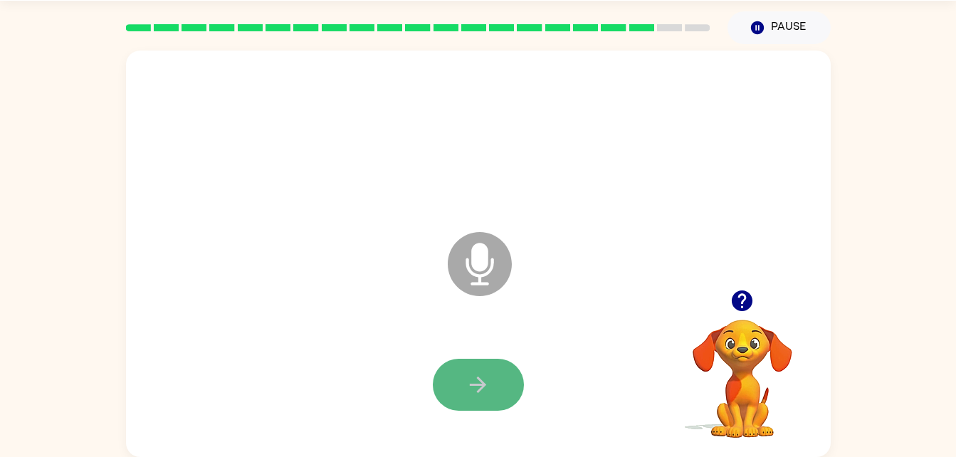
click at [478, 391] on icon "button" at bounding box center [478, 384] width 16 height 16
click at [469, 263] on icon at bounding box center [480, 264] width 64 height 64
click at [495, 380] on button "button" at bounding box center [478, 385] width 91 height 52
click at [486, 257] on icon "Microphone The Microphone is here when it is your turn to talk" at bounding box center [550, 281] width 213 height 107
click at [491, 386] on button "button" at bounding box center [478, 385] width 91 height 52
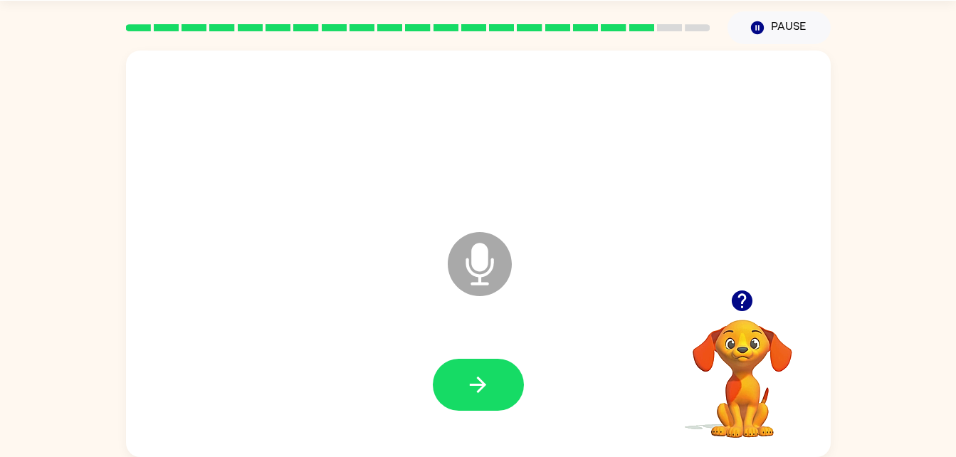
click at [492, 275] on icon at bounding box center [480, 264] width 64 height 64
click at [502, 389] on button "button" at bounding box center [478, 385] width 91 height 52
click at [491, 287] on icon at bounding box center [480, 264] width 64 height 64
click at [507, 371] on button "button" at bounding box center [478, 385] width 91 height 52
click at [607, 345] on div at bounding box center [478, 385] width 676 height 117
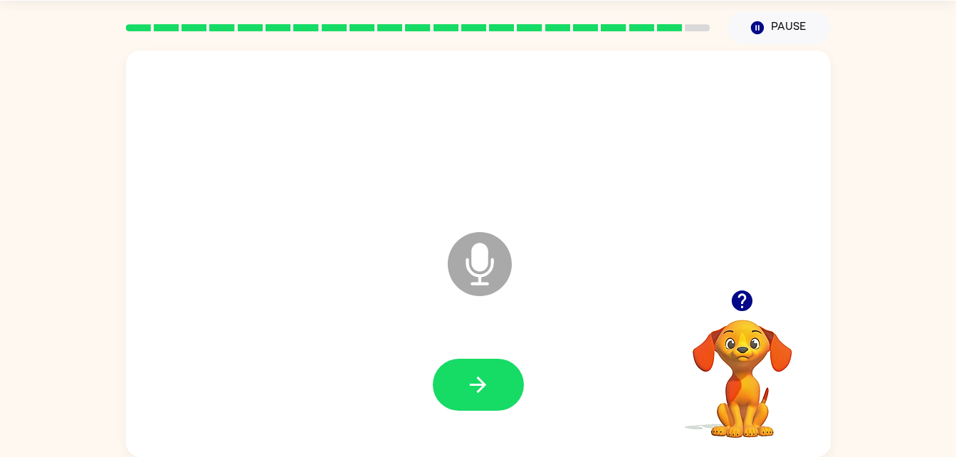
click at [502, 297] on icon "Microphone The Microphone is here when it is your turn to talk" at bounding box center [550, 281] width 213 height 107
click at [505, 367] on button "button" at bounding box center [478, 385] width 91 height 52
click at [474, 252] on icon "Microphone The Microphone is here when it is your turn to talk" at bounding box center [550, 281] width 213 height 107
click at [485, 384] on icon "button" at bounding box center [478, 384] width 16 height 16
click at [493, 285] on icon at bounding box center [480, 264] width 64 height 64
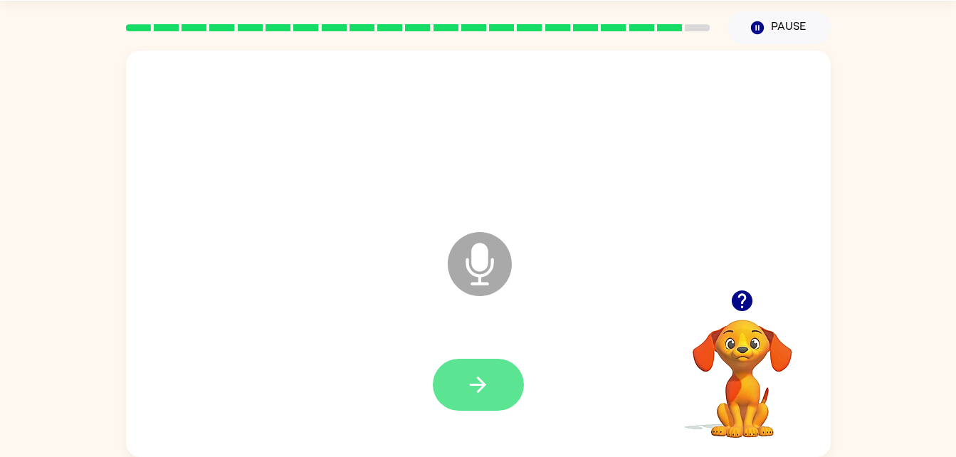
click at [493, 401] on button "button" at bounding box center [478, 385] width 91 height 52
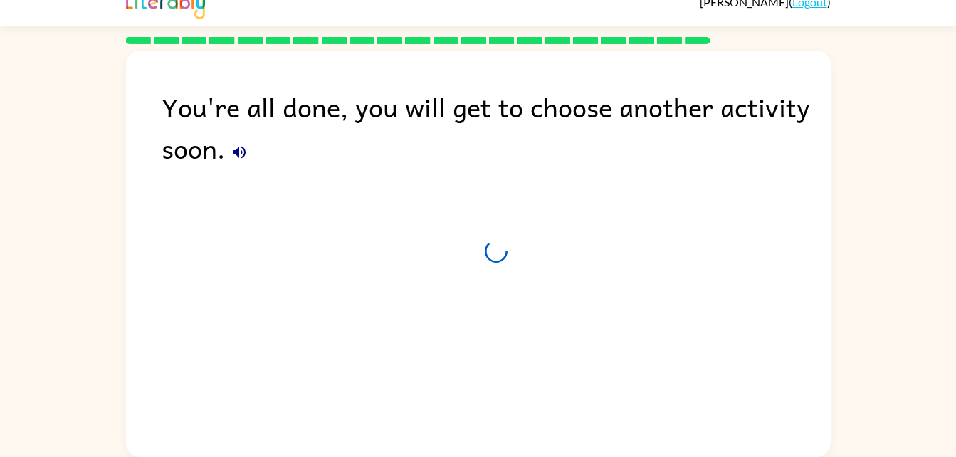
scroll to position [18, 0]
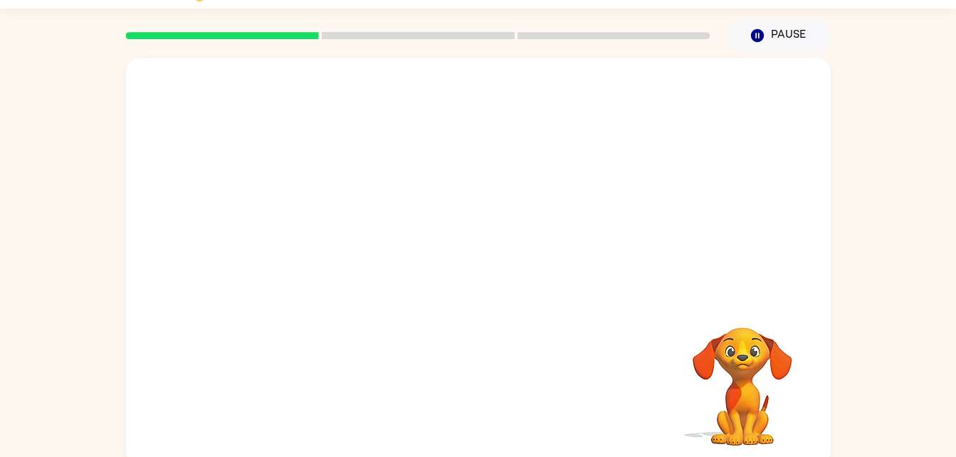
scroll to position [43, 0]
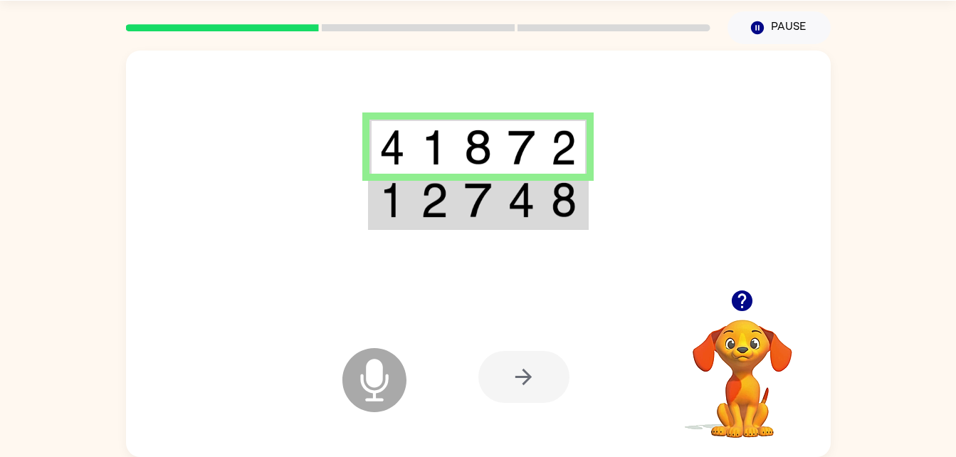
click at [376, 379] on icon "Microphone The Microphone is here when it is your turn to talk" at bounding box center [445, 397] width 213 height 107
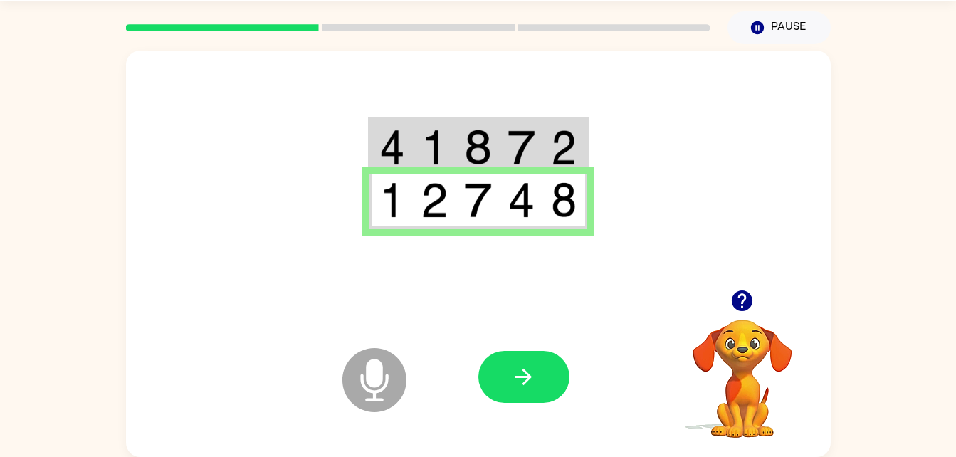
click at [381, 381] on icon "Microphone The Microphone is here when it is your turn to talk" at bounding box center [445, 397] width 213 height 107
click at [492, 380] on button "button" at bounding box center [523, 377] width 91 height 52
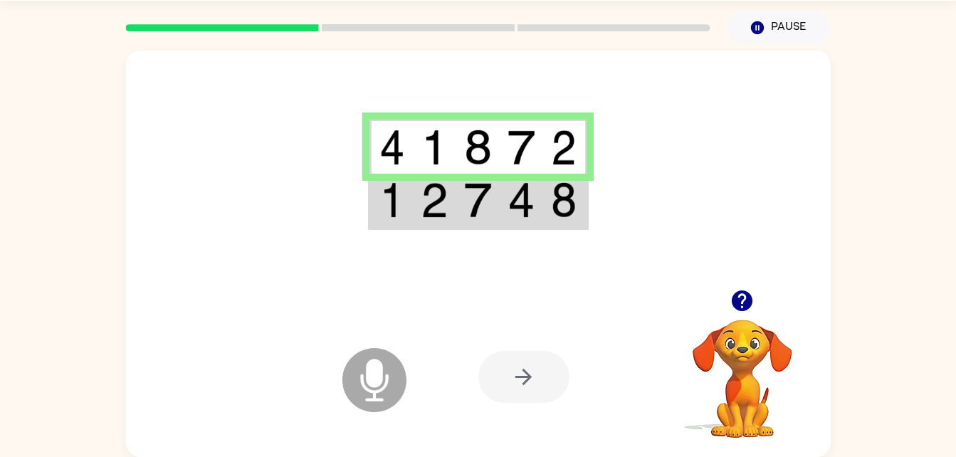
click at [373, 383] on icon "Microphone The Microphone is here when it is your turn to talk" at bounding box center [445, 397] width 213 height 107
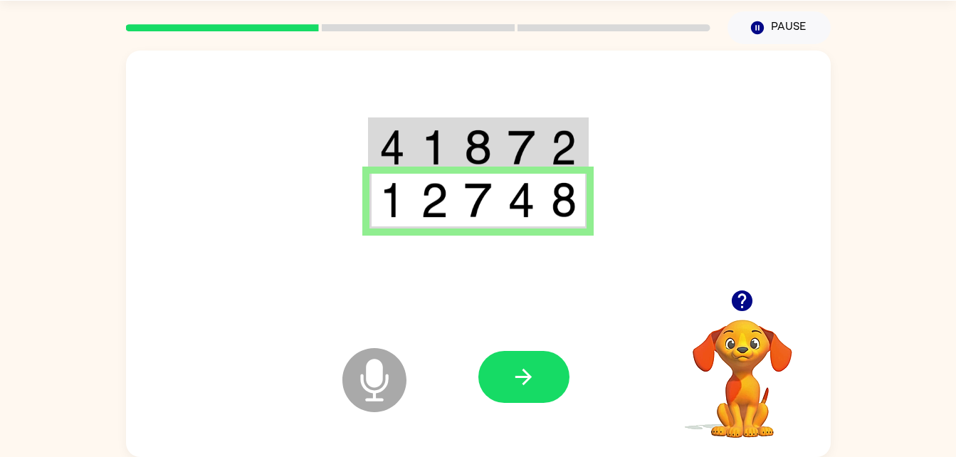
click at [373, 383] on icon "Microphone The Microphone is here when it is your turn to talk" at bounding box center [445, 397] width 213 height 107
click at [510, 364] on button "button" at bounding box center [523, 377] width 91 height 52
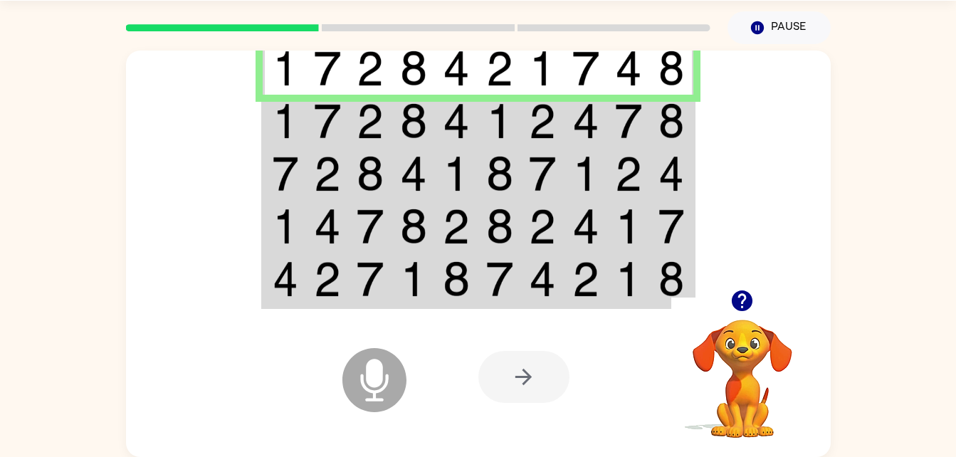
click at [381, 389] on icon "Microphone The Microphone is here when it is your turn to talk" at bounding box center [445, 397] width 213 height 107
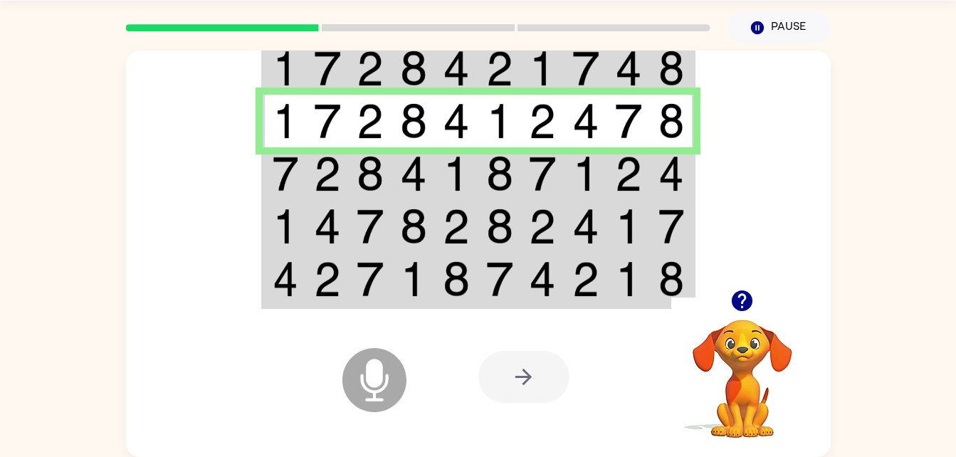
click at [382, 387] on icon "Microphone The Microphone is here when it is your turn to talk" at bounding box center [445, 397] width 213 height 107
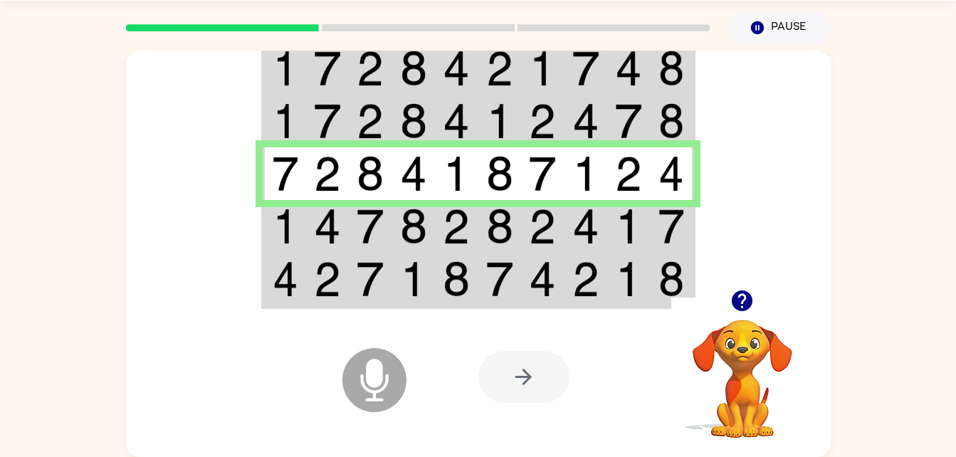
click at [382, 387] on icon "Microphone The Microphone is here when it is your turn to talk" at bounding box center [445, 397] width 213 height 107
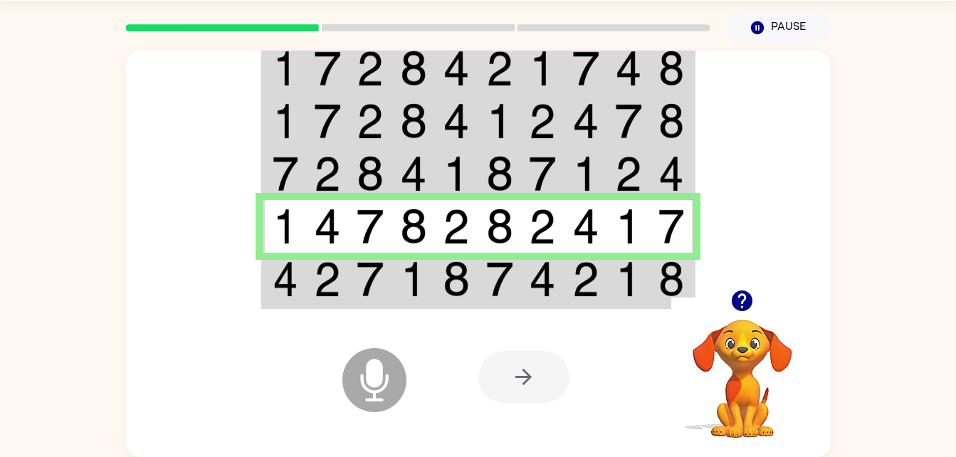
click at [382, 387] on icon "Microphone The Microphone is here when it is your turn to talk" at bounding box center [445, 397] width 213 height 107
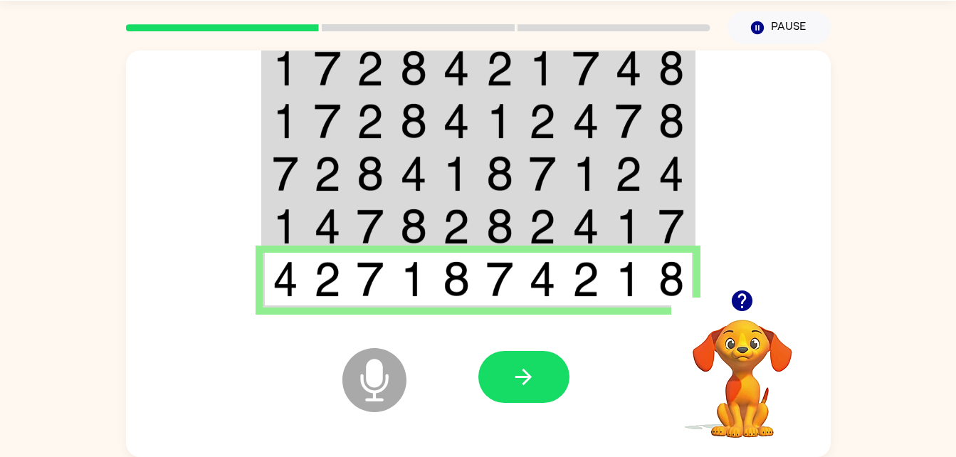
click at [375, 386] on icon "Microphone The Microphone is here when it is your turn to talk" at bounding box center [445, 397] width 213 height 107
click at [514, 391] on button "button" at bounding box center [523, 377] width 91 height 52
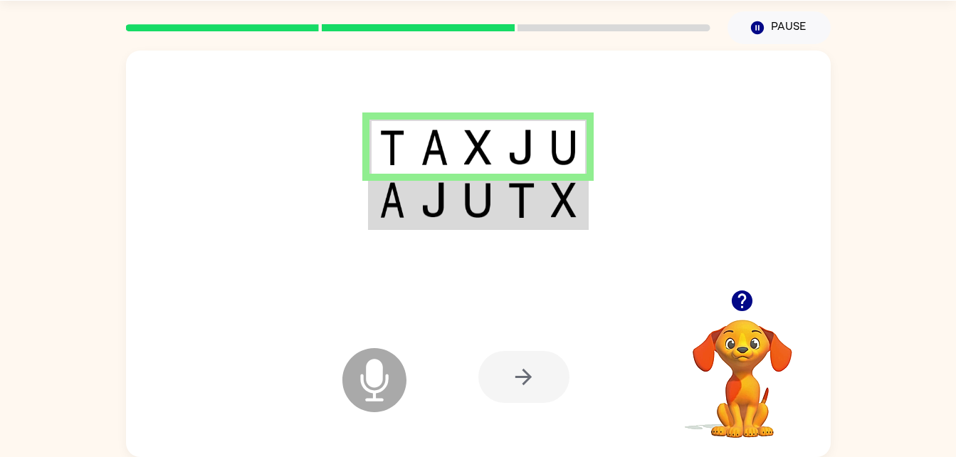
click at [372, 374] on icon "Microphone The Microphone is here when it is your turn to talk" at bounding box center [445, 397] width 213 height 107
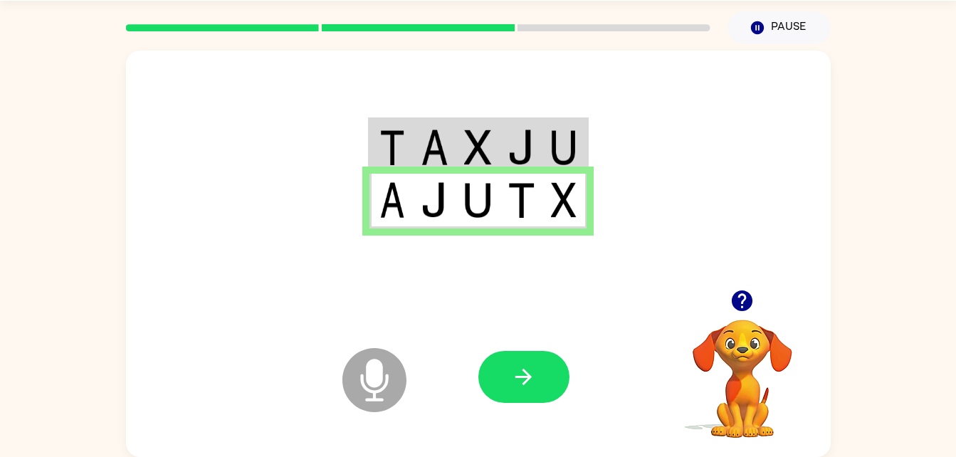
click at [372, 374] on icon "Microphone The Microphone is here when it is your turn to talk" at bounding box center [445, 397] width 213 height 107
click at [497, 374] on button "button" at bounding box center [523, 377] width 91 height 52
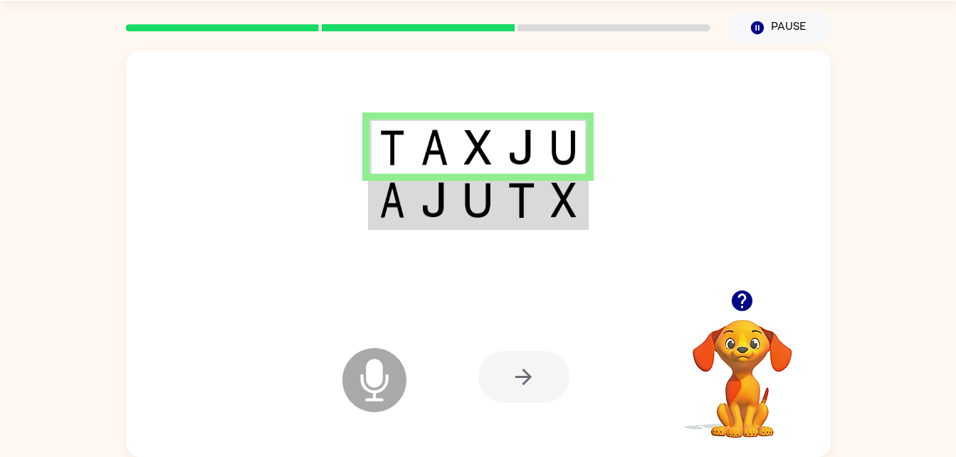
click at [366, 391] on icon at bounding box center [374, 380] width 64 height 64
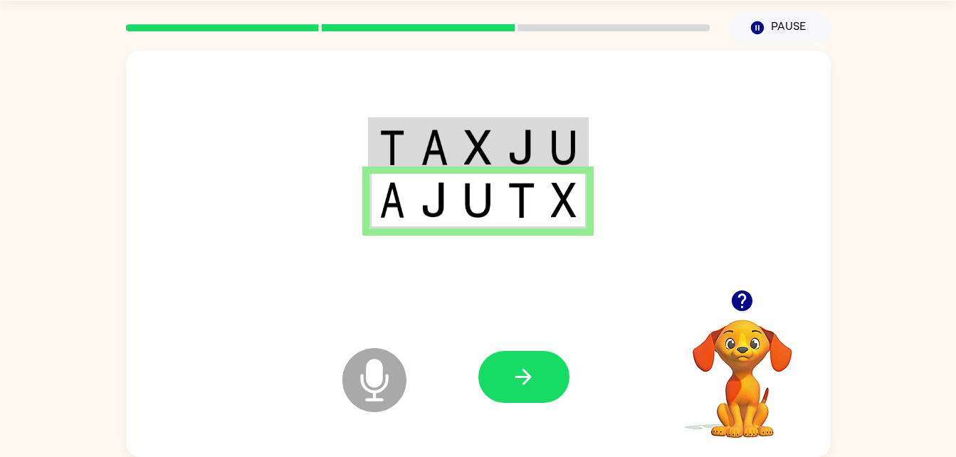
click at [366, 391] on icon at bounding box center [374, 380] width 64 height 64
click at [512, 381] on icon "button" at bounding box center [523, 376] width 25 height 25
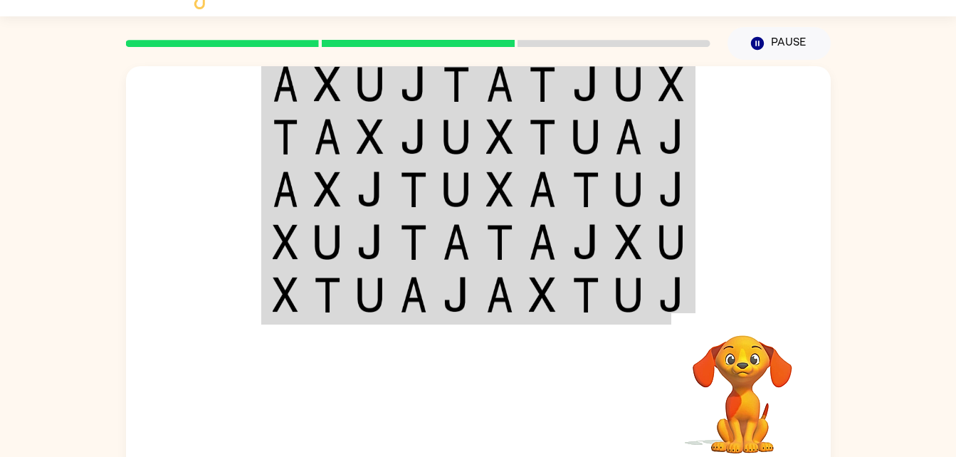
scroll to position [26, 0]
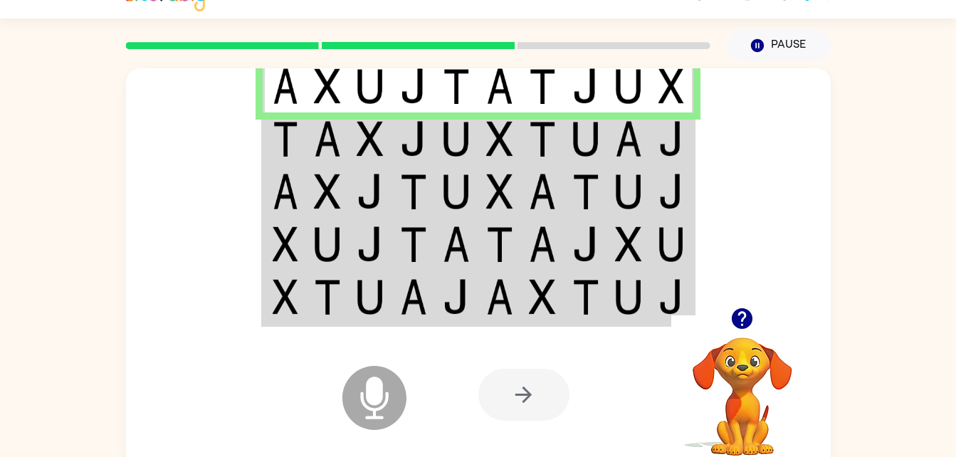
click at [384, 396] on icon at bounding box center [374, 398] width 64 height 64
click at [453, 150] on img at bounding box center [456, 139] width 27 height 36
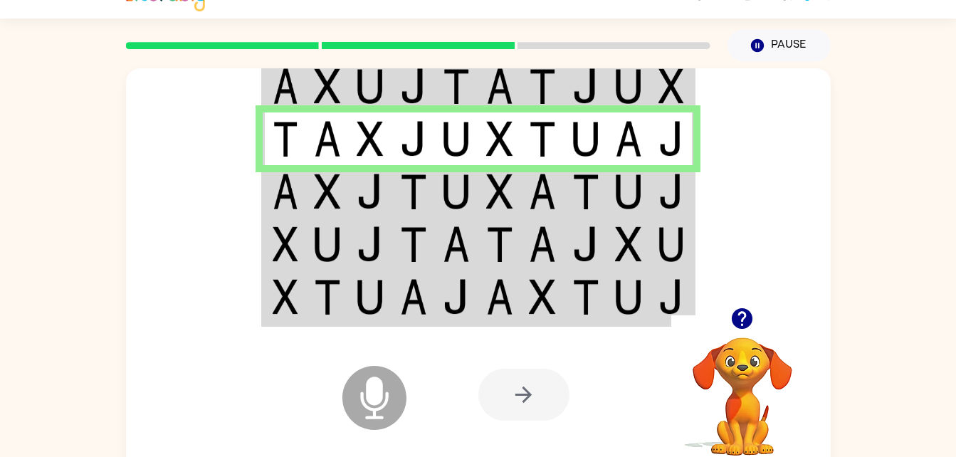
click at [376, 404] on icon "Microphone The Microphone is here when it is your turn to talk" at bounding box center [445, 415] width 213 height 107
click at [297, 198] on img at bounding box center [286, 192] width 26 height 36
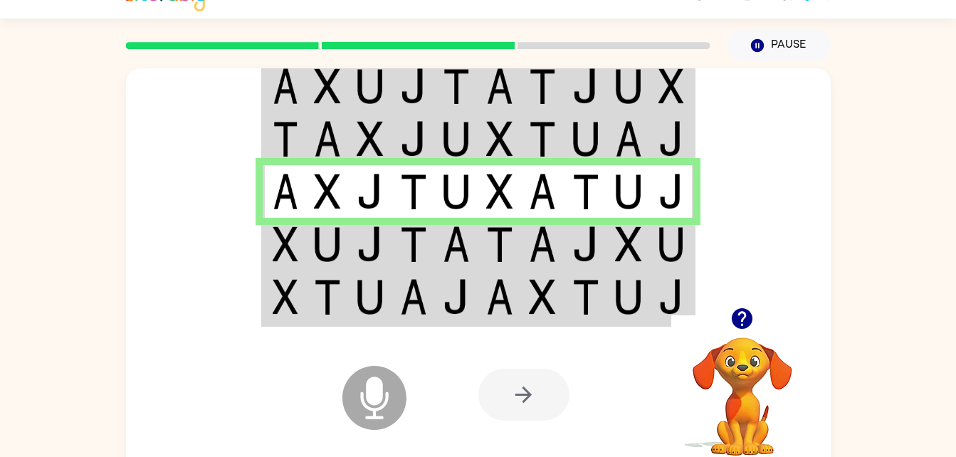
click at [385, 379] on icon at bounding box center [374, 398] width 64 height 64
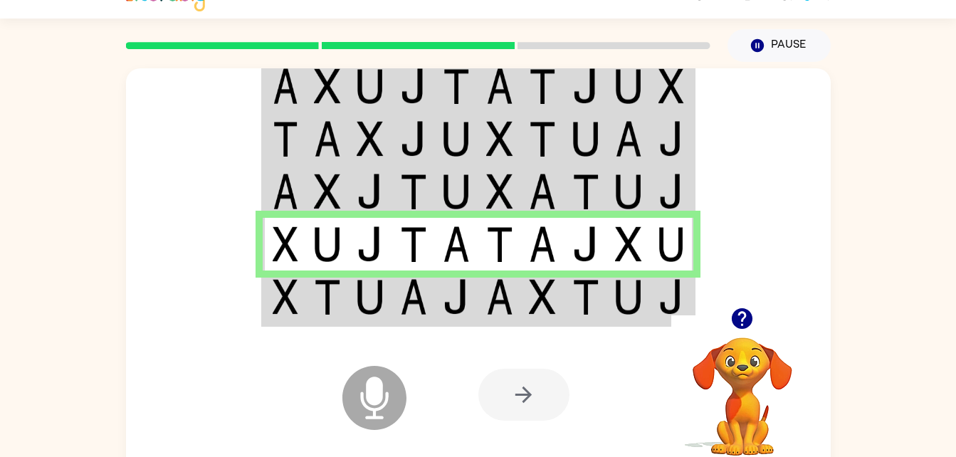
click at [385, 379] on icon at bounding box center [374, 398] width 64 height 64
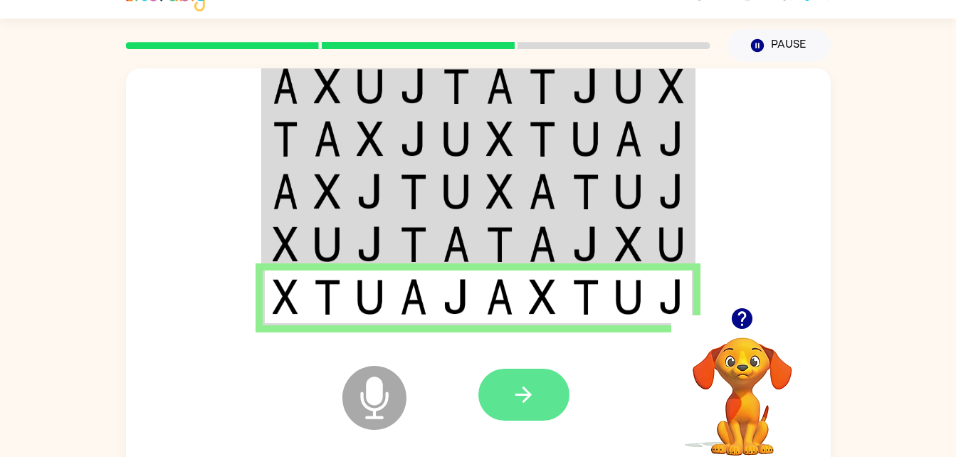
drag, startPoint x: 378, startPoint y: 379, endPoint x: 510, endPoint y: 391, distance: 132.3
click at [504, 390] on div "Microphone The Microphone is here when it is your turn to talk Your browser mus…" at bounding box center [478, 395] width 705 height 160
click at [517, 383] on icon "button" at bounding box center [523, 394] width 25 height 25
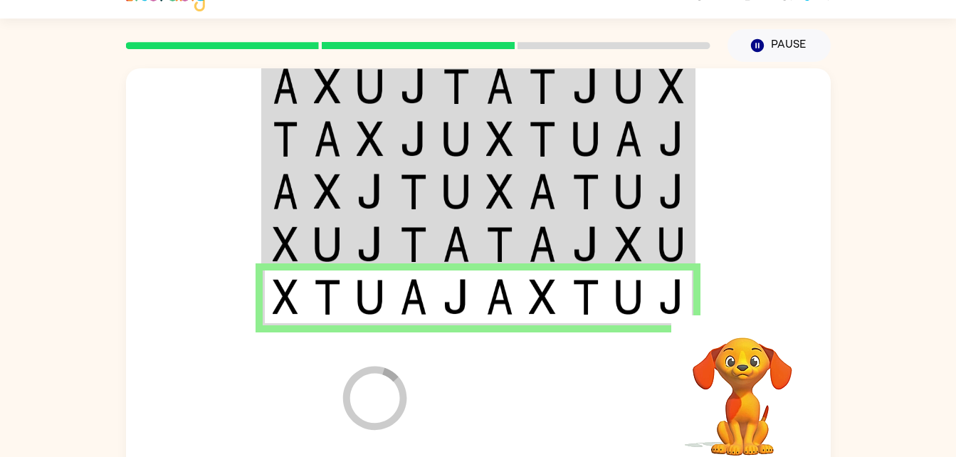
scroll to position [18, 0]
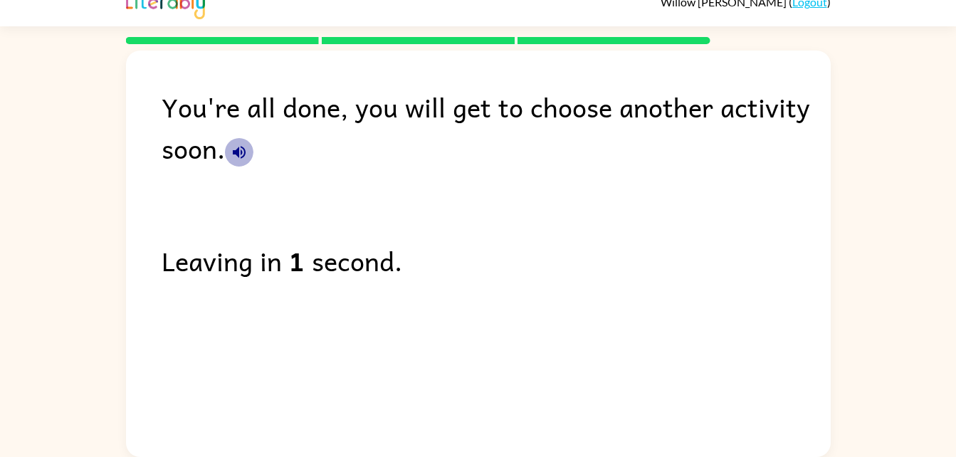
click at [245, 153] on icon "button" at bounding box center [239, 152] width 13 height 13
